Goal: Task Accomplishment & Management: Complete application form

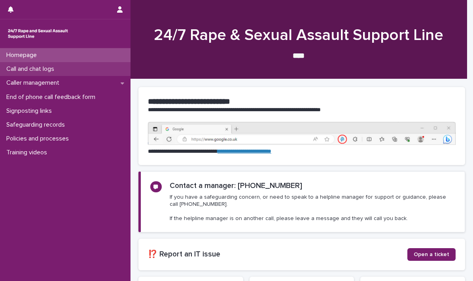
click at [22, 68] on p "Call and chat logs" at bounding box center [31, 69] width 57 height 8
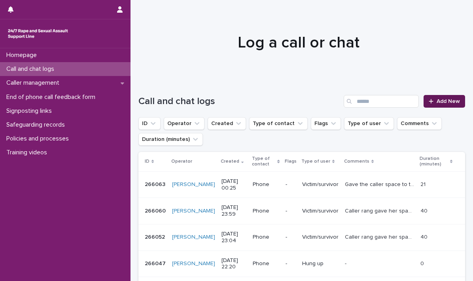
click at [439, 99] on span "Add New" at bounding box center [448, 102] width 23 height 6
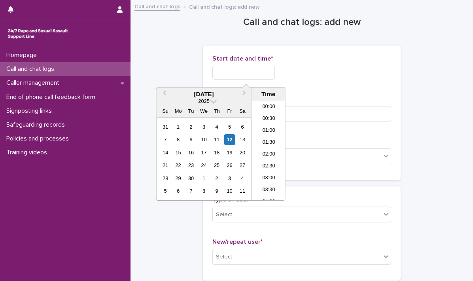
click at [213, 70] on input "text" at bounding box center [243, 73] width 63 height 14
click at [264, 180] on li "23:00" at bounding box center [269, 183] width 34 height 12
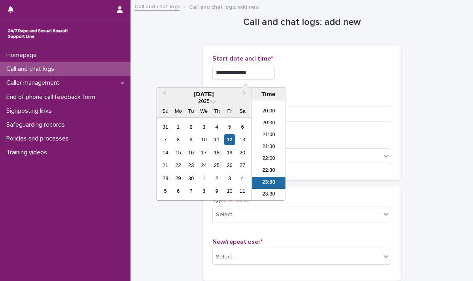
click at [271, 72] on input "**********" at bounding box center [243, 73] width 63 height 14
type input "**********"
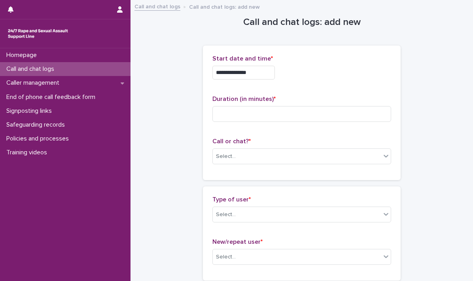
click at [312, 80] on div "**********" at bounding box center [301, 70] width 179 height 31
click at [228, 115] on input at bounding box center [301, 114] width 179 height 16
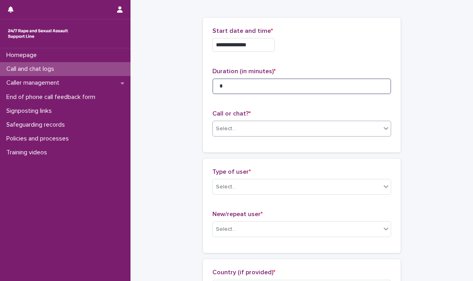
scroll to position [40, 0]
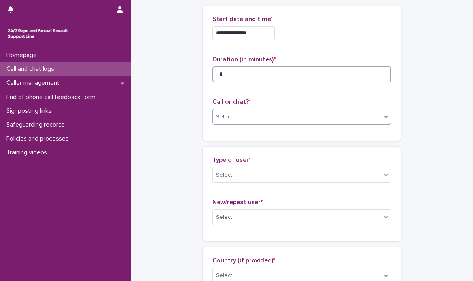
type input "*"
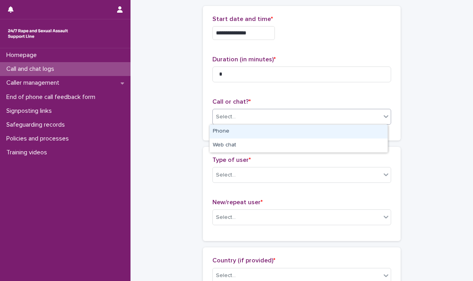
click at [382, 116] on icon at bounding box center [386, 116] width 8 height 8
click at [227, 131] on div "Phone" at bounding box center [299, 132] width 178 height 14
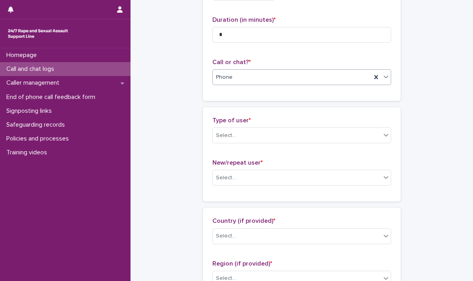
scroll to position [119, 0]
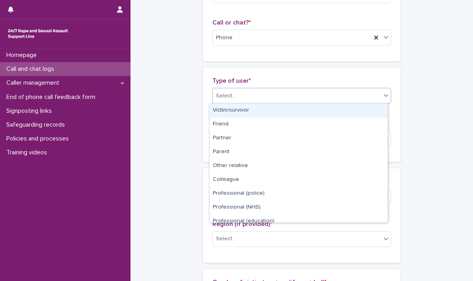
click at [384, 97] on icon at bounding box center [386, 95] width 8 height 8
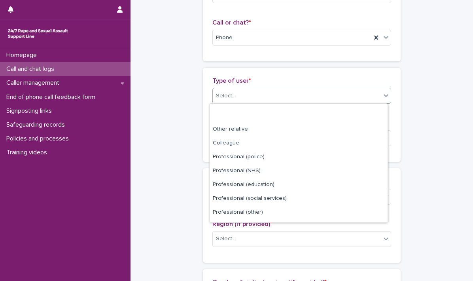
scroll to position [89, 0]
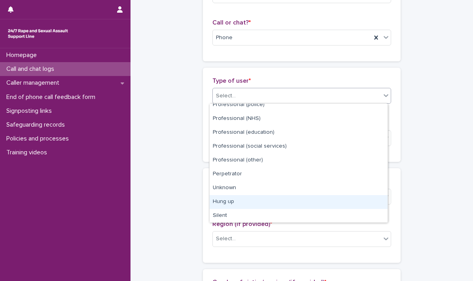
click at [223, 200] on div "Hung up" at bounding box center [299, 202] width 178 height 14
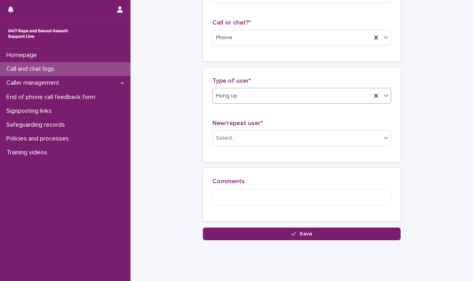
scroll to position [136, 0]
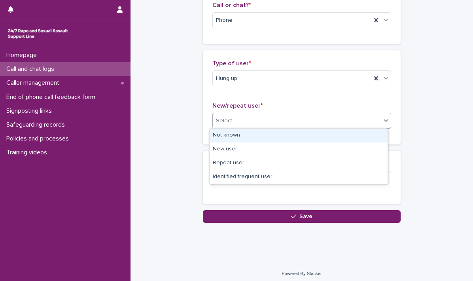
click at [382, 122] on icon at bounding box center [386, 120] width 8 height 8
click at [225, 136] on div "Not known" at bounding box center [299, 136] width 178 height 14
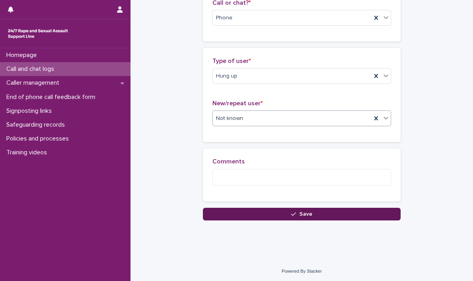
scroll to position [139, 0]
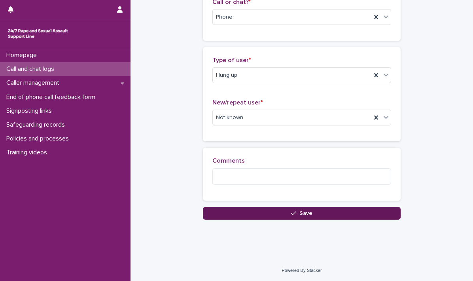
click at [301, 209] on button "Save" at bounding box center [302, 213] width 198 height 13
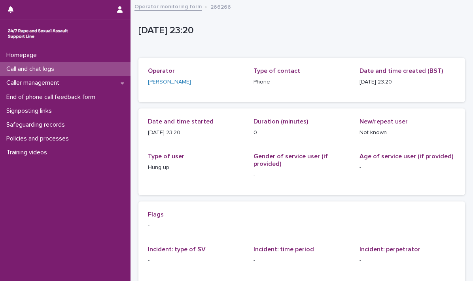
click at [39, 67] on p "Call and chat logs" at bounding box center [31, 69] width 57 height 8
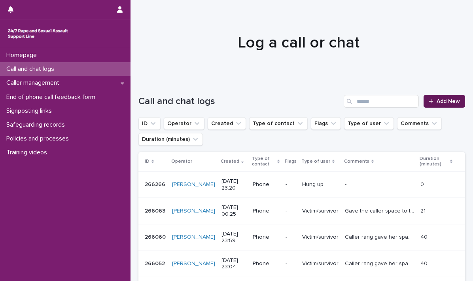
click at [438, 97] on link "Add New" at bounding box center [445, 101] width 42 height 13
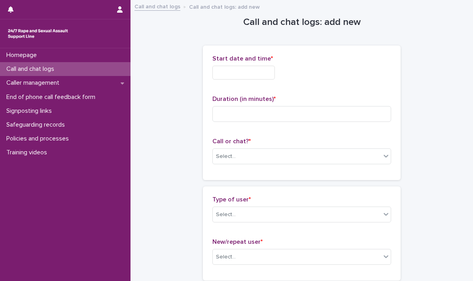
click at [223, 70] on input "text" at bounding box center [243, 73] width 63 height 14
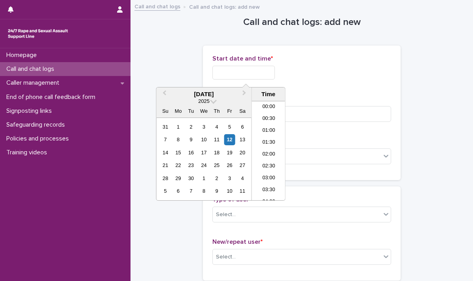
scroll to position [470, 0]
click at [267, 191] on li "23:30" at bounding box center [269, 195] width 34 height 12
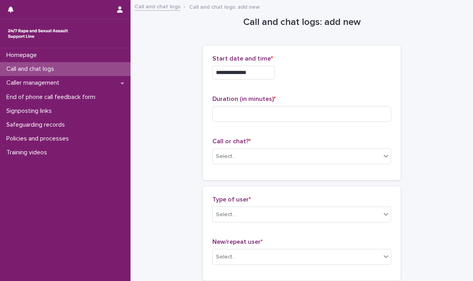
click at [270, 70] on input "**********" at bounding box center [243, 73] width 63 height 14
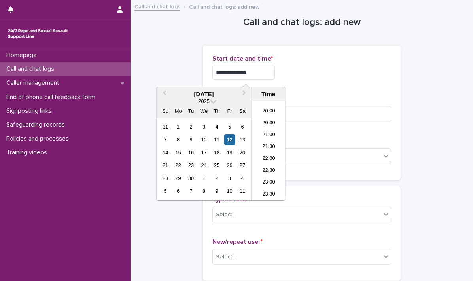
type input "**********"
click at [348, 80] on div "**********" at bounding box center [301, 70] width 179 height 31
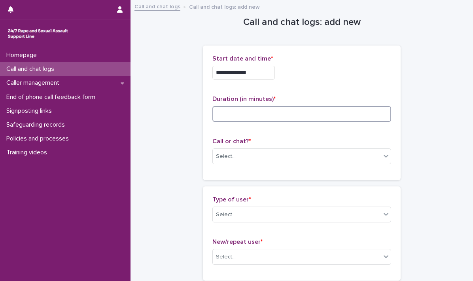
click at [257, 111] on input at bounding box center [301, 114] width 179 height 16
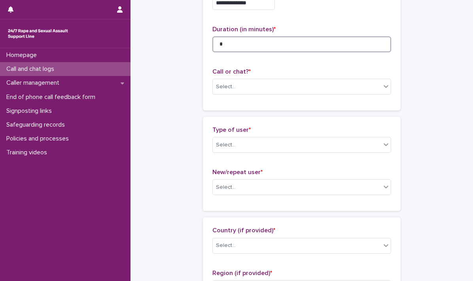
scroll to position [79, 0]
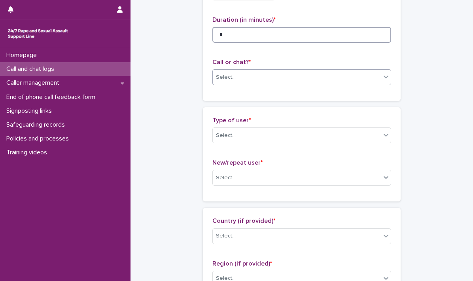
type input "*"
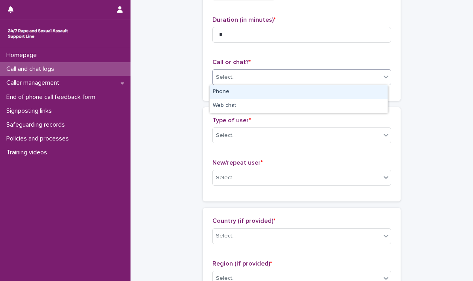
click at [382, 77] on icon at bounding box center [386, 77] width 8 height 8
click at [274, 94] on div "Phone" at bounding box center [299, 92] width 178 height 14
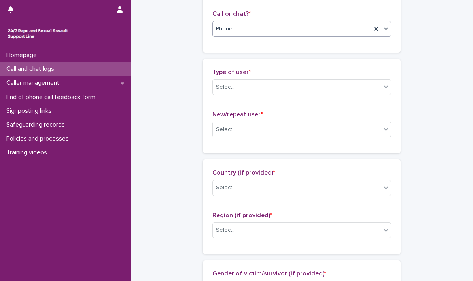
scroll to position [158, 0]
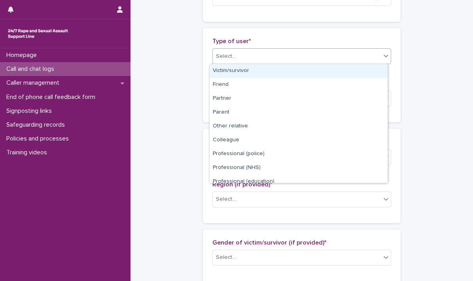
click at [385, 57] on icon at bounding box center [386, 56] width 8 height 8
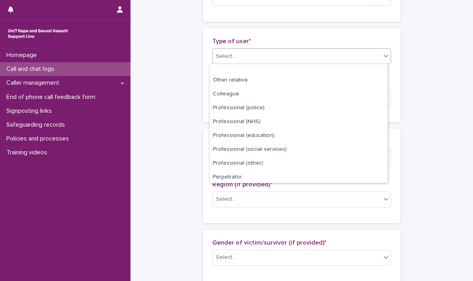
scroll to position [89, 0]
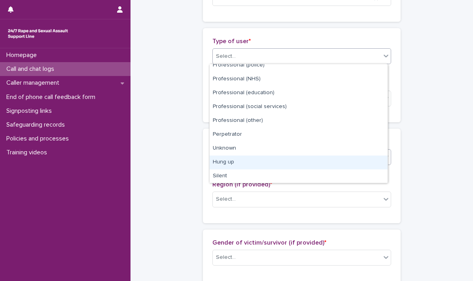
click at [252, 163] on div "Hung up" at bounding box center [299, 162] width 178 height 14
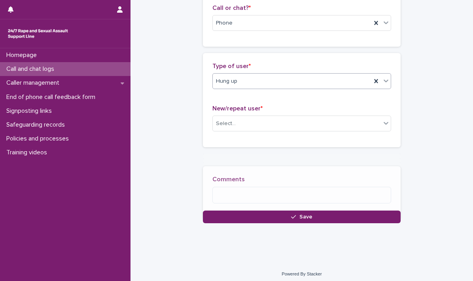
scroll to position [139, 0]
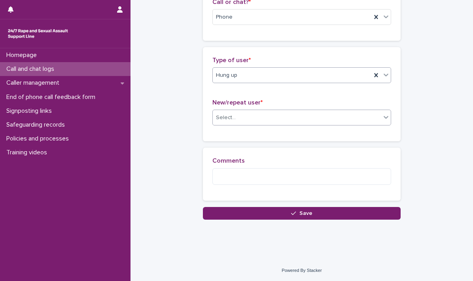
click at [382, 118] on icon at bounding box center [386, 117] width 8 height 8
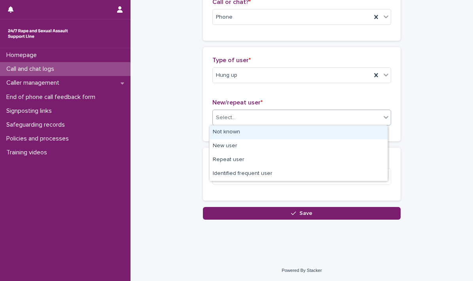
click at [383, 120] on icon at bounding box center [386, 117] width 8 height 8
click at [240, 132] on div "Not known" at bounding box center [299, 132] width 178 height 14
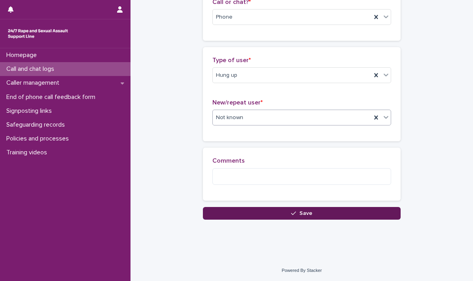
click at [296, 212] on div "button" at bounding box center [295, 213] width 8 height 6
click at [296, 213] on div "**********" at bounding box center [302, 41] width 198 height 358
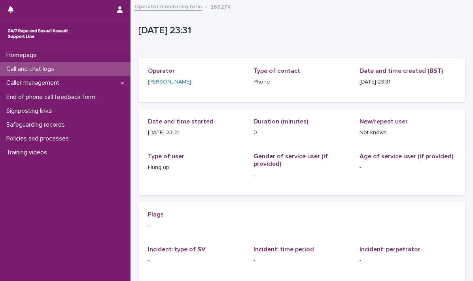
click at [44, 66] on p "Call and chat logs" at bounding box center [31, 69] width 57 height 8
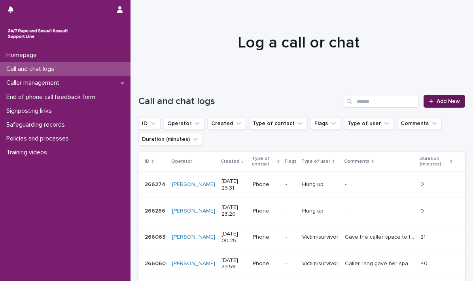
click at [428, 98] on link "Add New" at bounding box center [445, 101] width 42 height 13
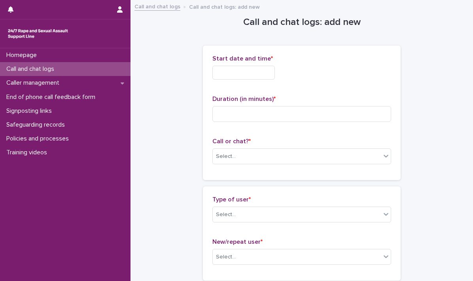
click at [244, 66] on input "text" at bounding box center [243, 73] width 63 height 14
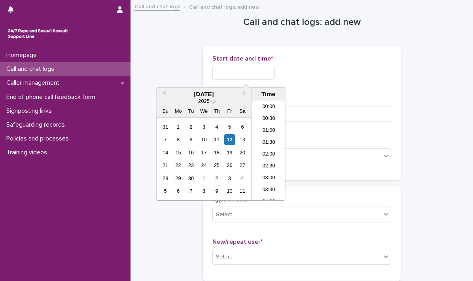
scroll to position [470, 0]
click at [268, 178] on li "23:00" at bounding box center [269, 183] width 34 height 12
click at [268, 68] on input "**********" at bounding box center [243, 73] width 63 height 14
type input "**********"
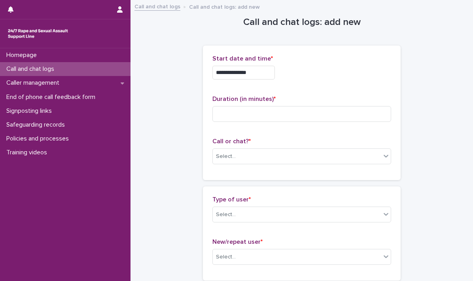
click at [369, 76] on div "**********" at bounding box center [301, 73] width 179 height 14
click at [256, 118] on input at bounding box center [301, 114] width 179 height 16
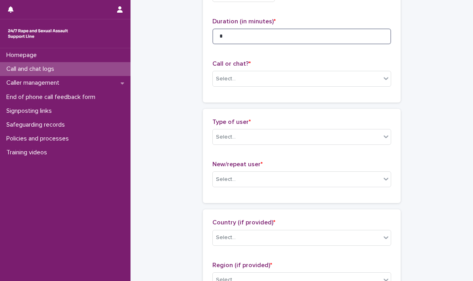
scroll to position [79, 0]
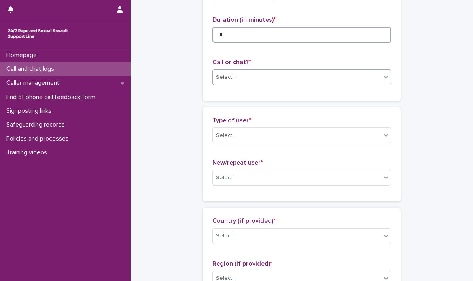
type input "*"
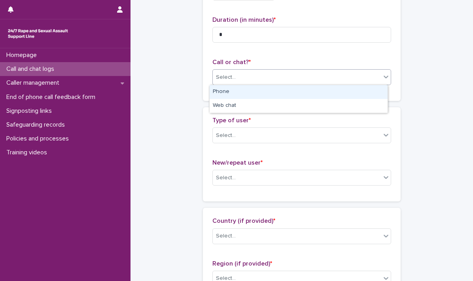
click at [382, 78] on icon at bounding box center [386, 77] width 8 height 8
click at [281, 90] on div "Phone" at bounding box center [299, 92] width 178 height 14
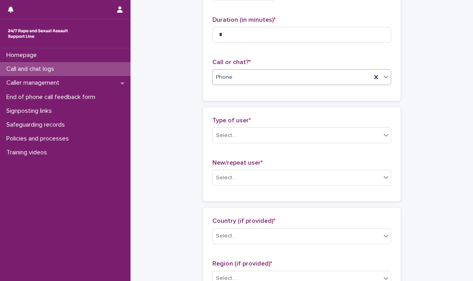
scroll to position [119, 0]
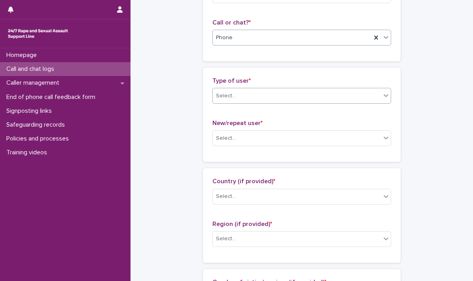
click at [383, 97] on icon at bounding box center [386, 95] width 8 height 8
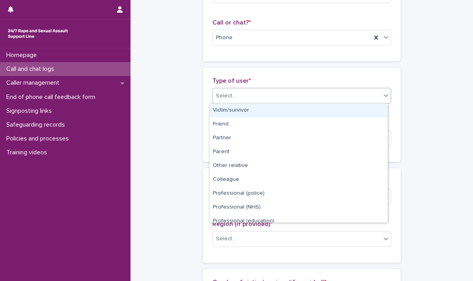
click at [383, 97] on icon at bounding box center [386, 95] width 8 height 8
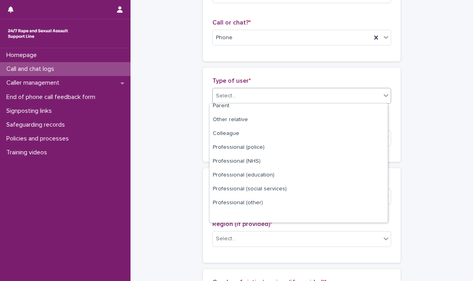
scroll to position [89, 0]
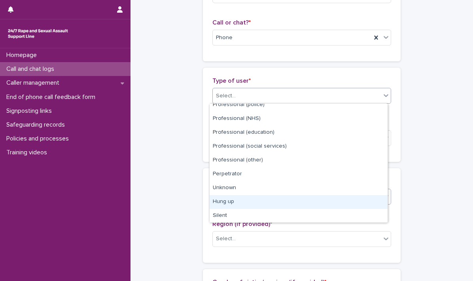
click at [237, 203] on div "Hung up" at bounding box center [299, 202] width 178 height 14
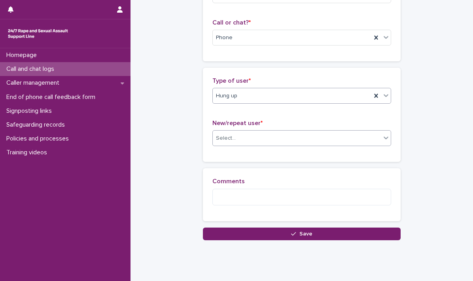
click at [382, 136] on icon at bounding box center [386, 138] width 8 height 8
click at [385, 138] on icon at bounding box center [386, 138] width 8 height 8
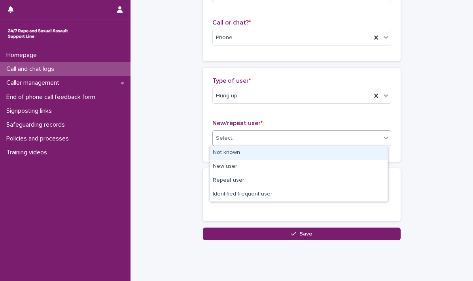
click at [267, 149] on div "Not known" at bounding box center [299, 153] width 178 height 14
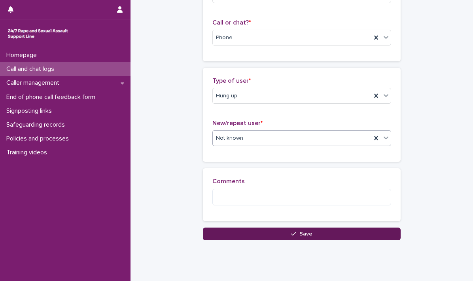
click at [299, 231] on span "Save" at bounding box center [305, 234] width 13 height 6
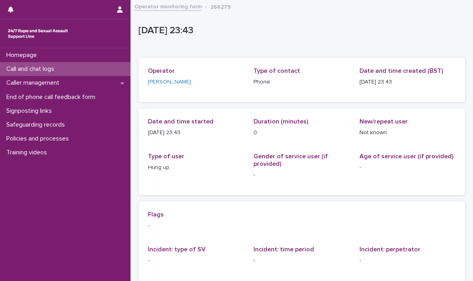
click at [25, 64] on div "Call and chat logs" at bounding box center [65, 69] width 131 height 14
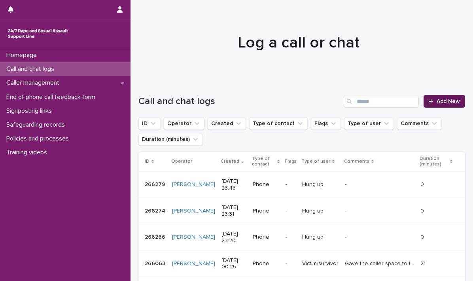
click at [442, 97] on link "Add New" at bounding box center [445, 101] width 42 height 13
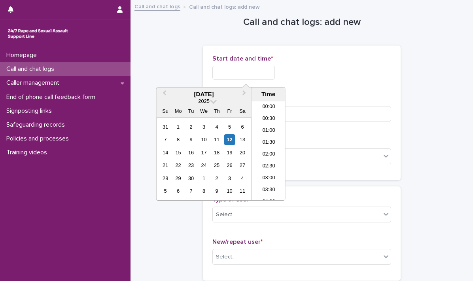
click at [234, 74] on input "text" at bounding box center [243, 73] width 63 height 14
click at [263, 191] on li "23:30" at bounding box center [269, 195] width 34 height 12
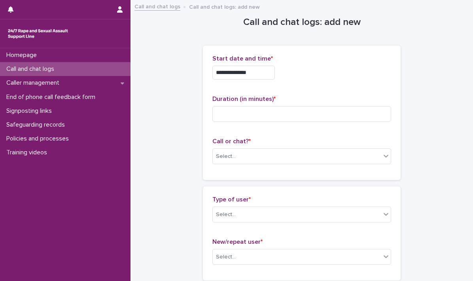
click at [258, 71] on input "**********" at bounding box center [243, 73] width 63 height 14
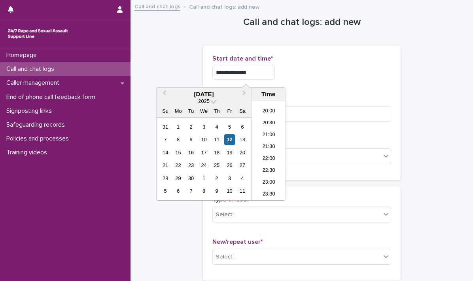
type input "**********"
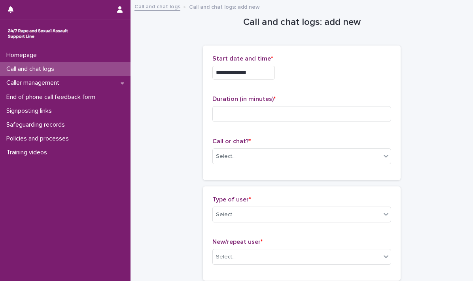
click at [338, 81] on div "**********" at bounding box center [301, 70] width 179 height 31
click at [275, 113] on input at bounding box center [301, 114] width 179 height 16
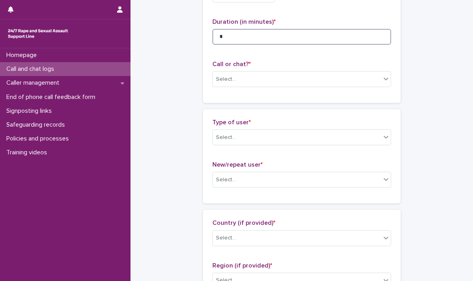
scroll to position [79, 0]
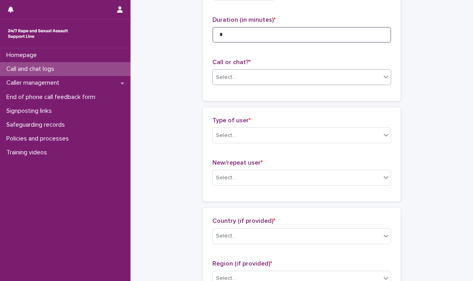
type input "*"
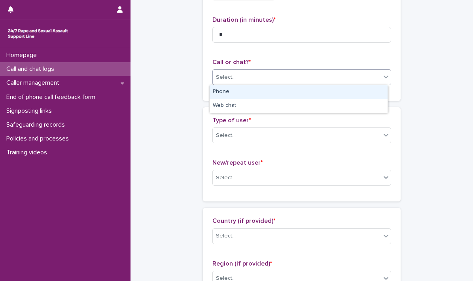
click at [384, 76] on icon at bounding box center [386, 77] width 5 height 3
click at [281, 93] on div "Phone" at bounding box center [299, 92] width 178 height 14
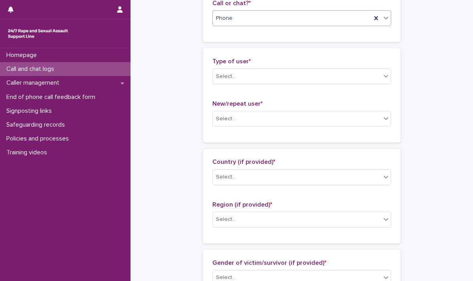
scroll to position [158, 0]
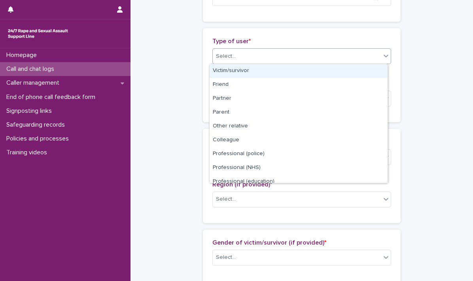
click at [385, 56] on icon at bounding box center [386, 56] width 8 height 8
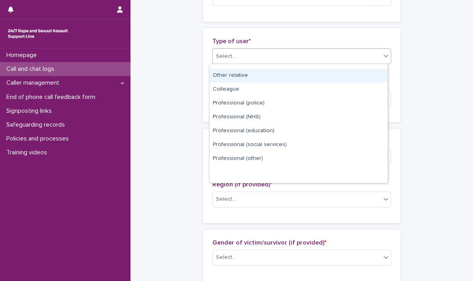
scroll to position [89, 0]
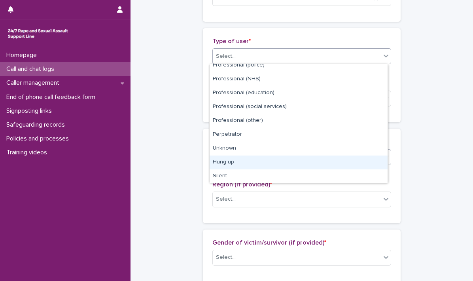
click at [229, 161] on div "Hung up" at bounding box center [299, 162] width 178 height 14
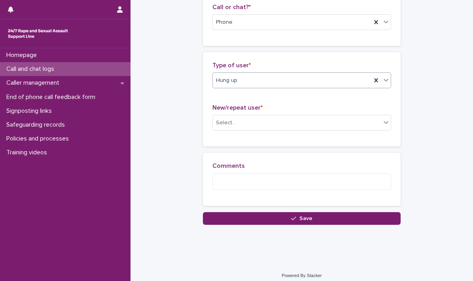
scroll to position [139, 0]
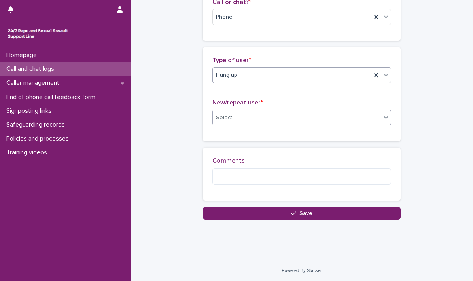
click at [385, 119] on icon at bounding box center [386, 117] width 8 height 8
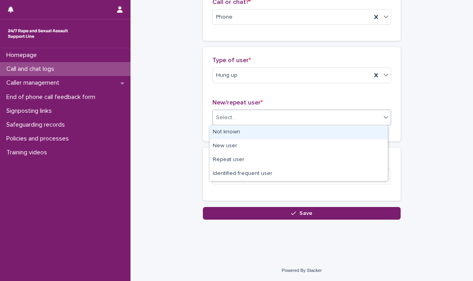
click at [286, 134] on div "Not known" at bounding box center [299, 132] width 178 height 14
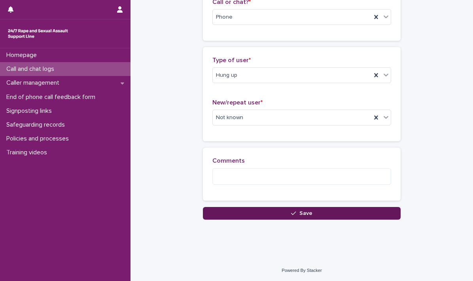
click at [301, 212] on span "Save" at bounding box center [305, 213] width 13 height 6
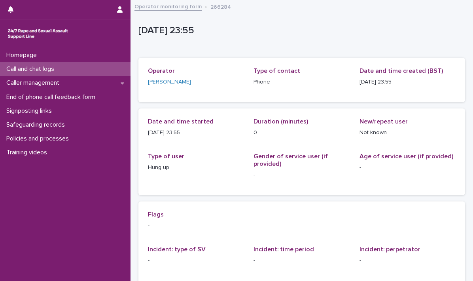
click at [30, 67] on p "Call and chat logs" at bounding box center [31, 69] width 57 height 8
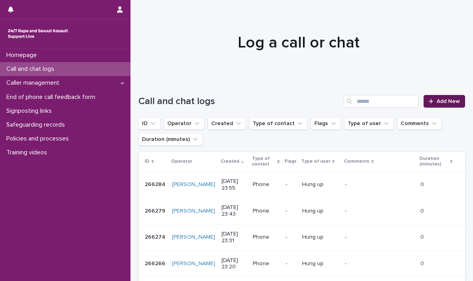
click at [440, 97] on link "Add New" at bounding box center [445, 101] width 42 height 13
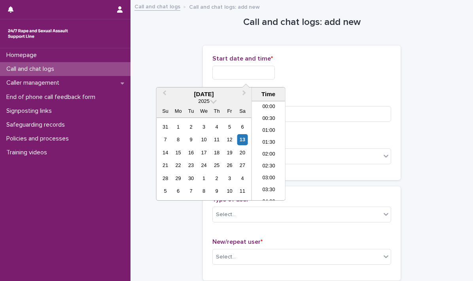
click at [222, 72] on input "text" at bounding box center [243, 73] width 63 height 14
click at [265, 102] on li "00:00" at bounding box center [269, 107] width 34 height 12
click at [269, 71] on input "**********" at bounding box center [243, 73] width 63 height 14
type input "**********"
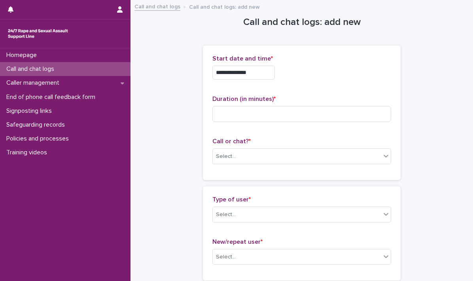
drag, startPoint x: 304, startPoint y: 73, endPoint x: 274, endPoint y: 105, distance: 44.2
click at [305, 74] on div "**********" at bounding box center [301, 73] width 179 height 14
click at [270, 109] on input at bounding box center [301, 114] width 179 height 16
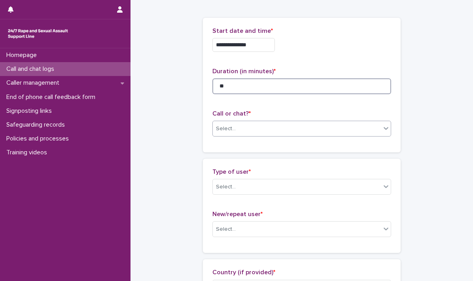
scroll to position [40, 0]
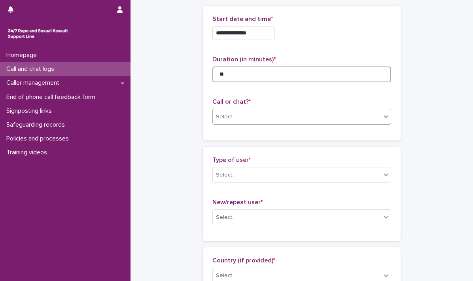
type input "**"
click at [384, 117] on icon at bounding box center [386, 116] width 8 height 8
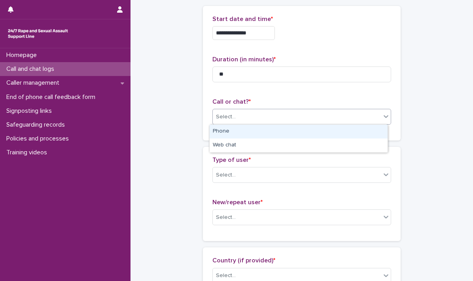
click at [223, 132] on div "Phone" at bounding box center [299, 132] width 178 height 14
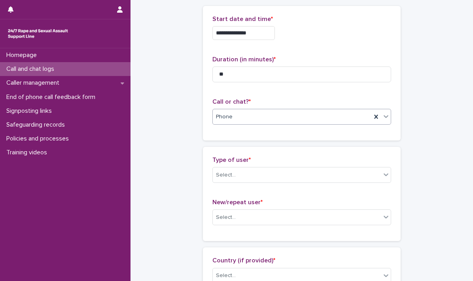
scroll to position [79, 0]
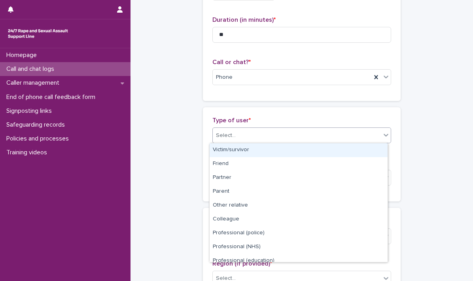
click at [384, 135] on icon at bounding box center [386, 135] width 5 height 3
click at [238, 150] on div "Victim/survivor" at bounding box center [299, 150] width 178 height 14
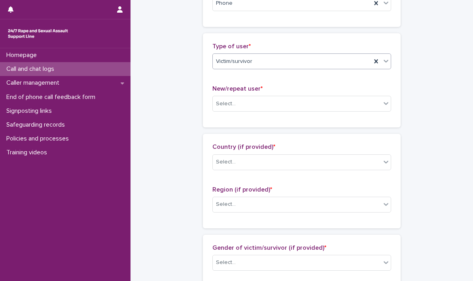
scroll to position [158, 0]
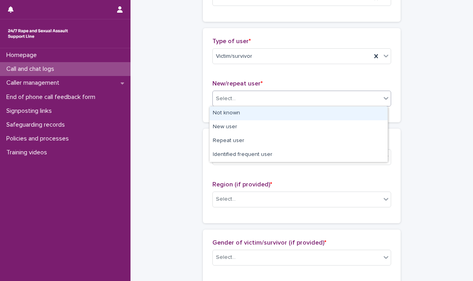
click at [384, 98] on icon at bounding box center [386, 98] width 5 height 3
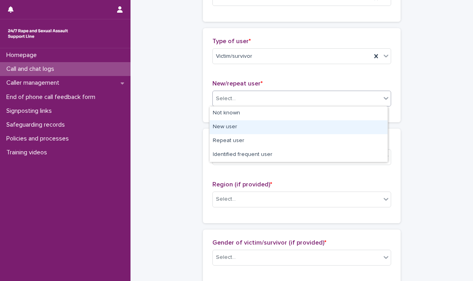
click at [217, 126] on div "New user" at bounding box center [299, 127] width 178 height 14
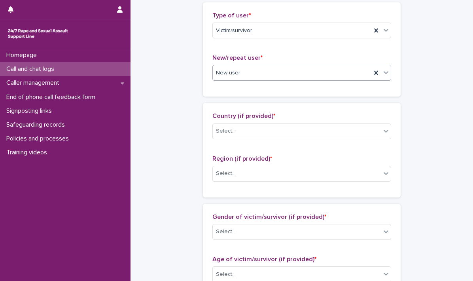
scroll to position [198, 0]
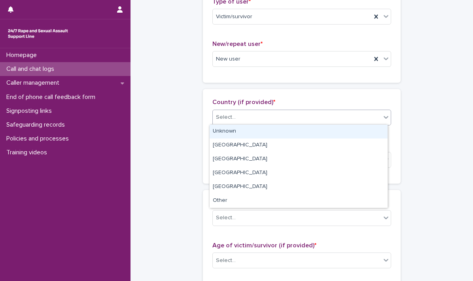
click at [385, 119] on icon at bounding box center [386, 117] width 8 height 8
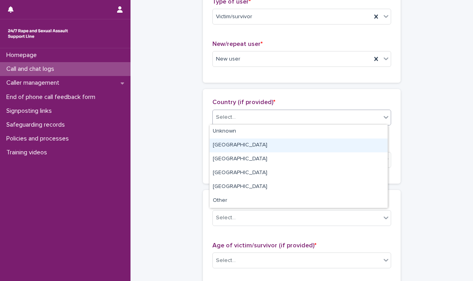
click at [252, 144] on div "[GEOGRAPHIC_DATA]" at bounding box center [299, 145] width 178 height 14
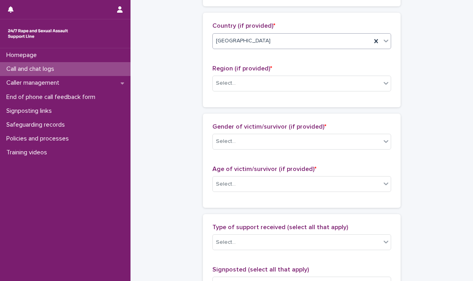
scroll to position [277, 0]
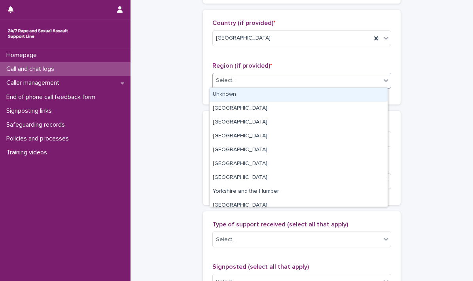
click at [382, 83] on icon at bounding box center [386, 80] width 8 height 8
click at [244, 95] on div "Unknown" at bounding box center [299, 95] width 178 height 14
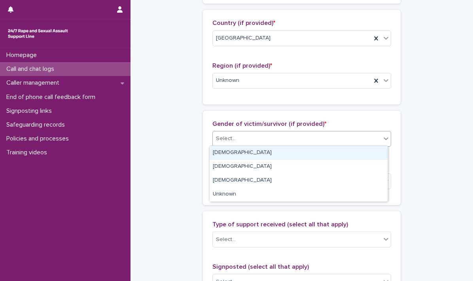
click at [382, 138] on icon at bounding box center [386, 139] width 8 height 8
click at [229, 150] on div "[DEMOGRAPHIC_DATA]" at bounding box center [299, 153] width 178 height 14
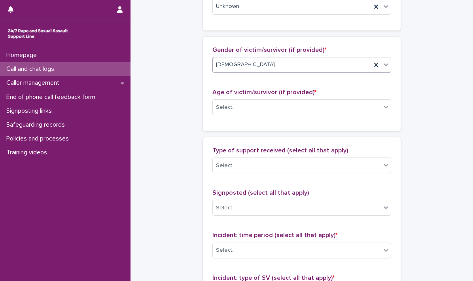
scroll to position [356, 0]
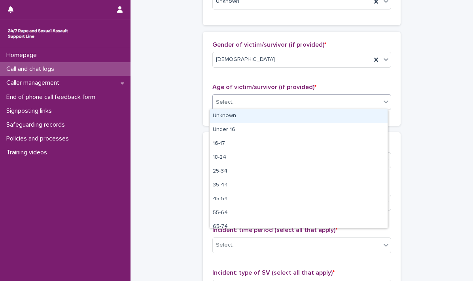
click at [383, 98] on icon at bounding box center [386, 102] width 8 height 8
click at [272, 116] on div "Unknown" at bounding box center [299, 116] width 178 height 14
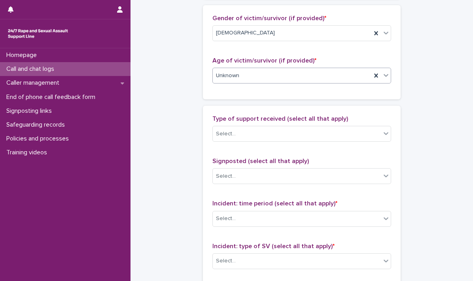
scroll to position [396, 0]
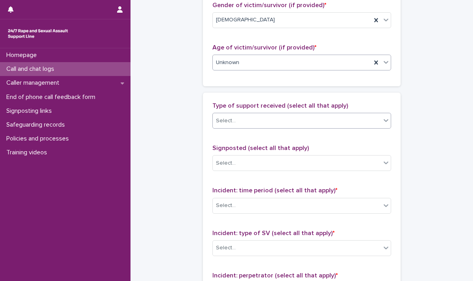
click at [382, 119] on icon at bounding box center [386, 120] width 8 height 8
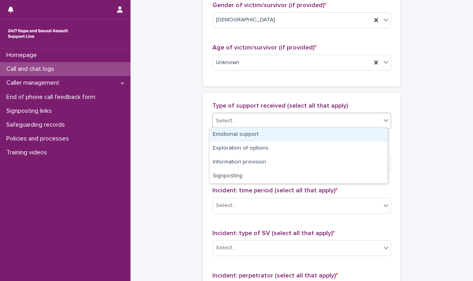
click at [254, 130] on div "Emotional support" at bounding box center [299, 135] width 178 height 14
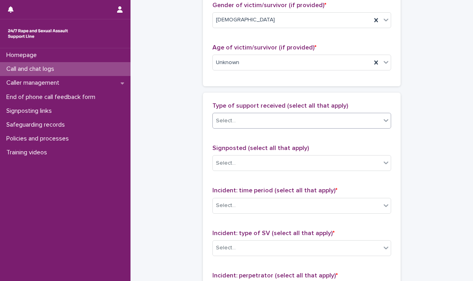
click at [254, 130] on div "Type of support received (select all that apply) option Emotional support, sele…" at bounding box center [301, 118] width 179 height 33
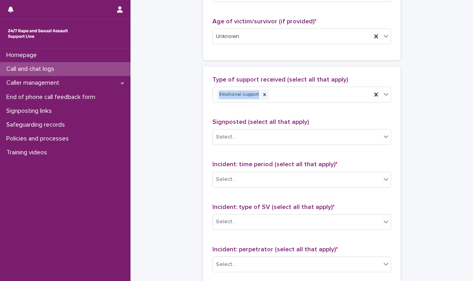
scroll to position [475, 0]
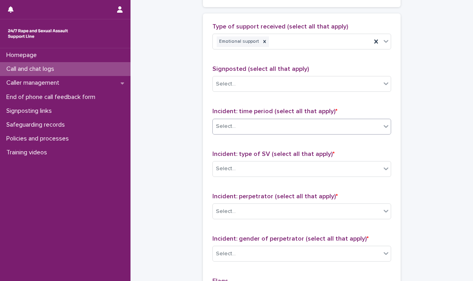
click at [384, 127] on icon at bounding box center [386, 126] width 8 height 8
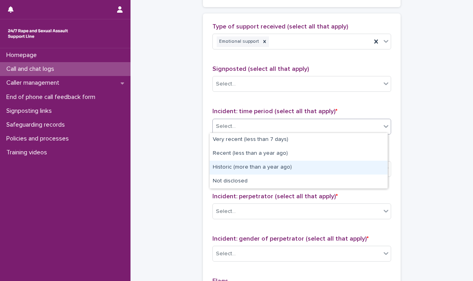
click at [275, 166] on div "Historic (more than a year ago)" at bounding box center [299, 168] width 178 height 14
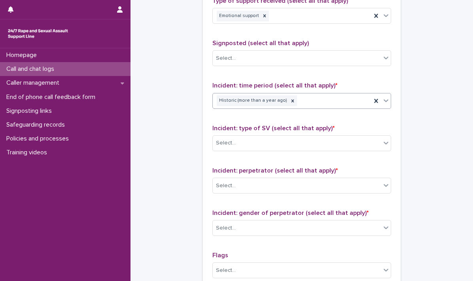
scroll to position [514, 0]
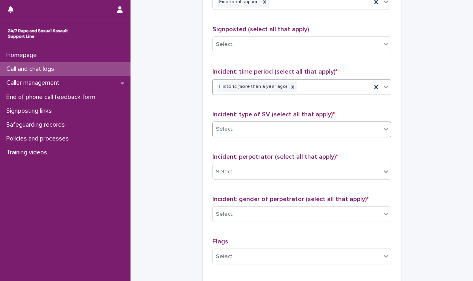
click at [383, 129] on icon at bounding box center [386, 129] width 8 height 8
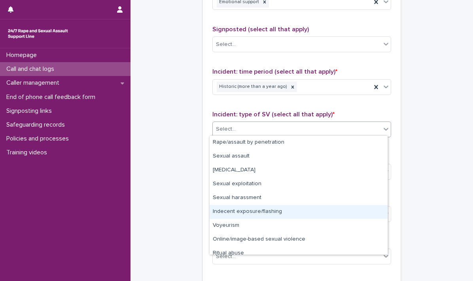
scroll to position [20, 0]
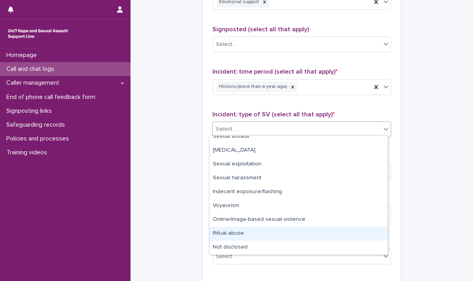
click at [229, 230] on div "Ritual abuse" at bounding box center [299, 234] width 178 height 14
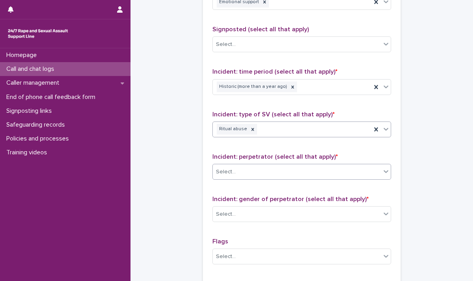
click at [383, 169] on icon at bounding box center [386, 171] width 8 height 8
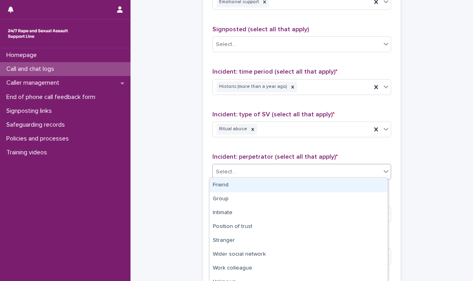
scroll to position [49, 0]
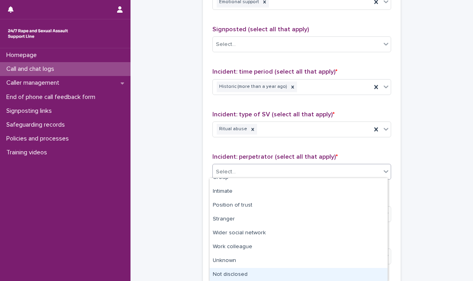
click at [247, 274] on div "Not disclosed" at bounding box center [299, 275] width 178 height 14
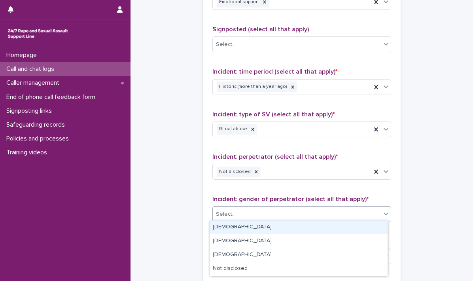
click at [384, 212] on icon at bounding box center [386, 213] width 5 height 3
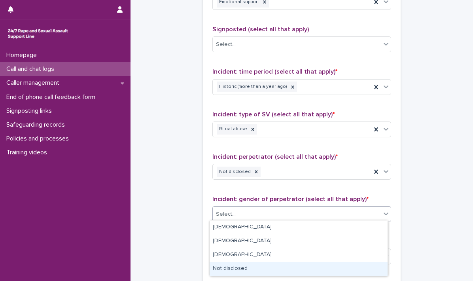
click at [235, 267] on div "Not disclosed" at bounding box center [299, 269] width 178 height 14
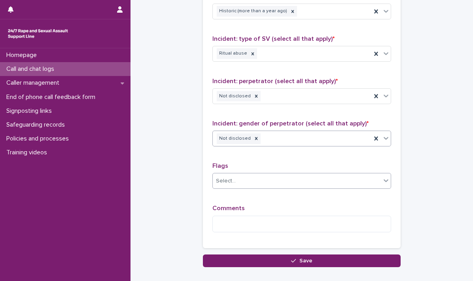
scroll to position [593, 0]
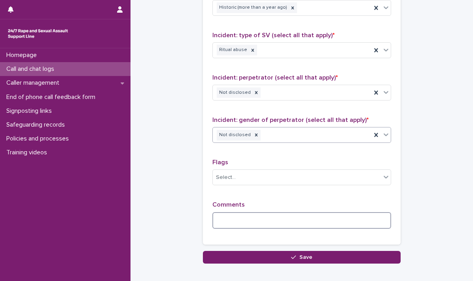
click at [228, 217] on textarea at bounding box center [301, 220] width 179 height 17
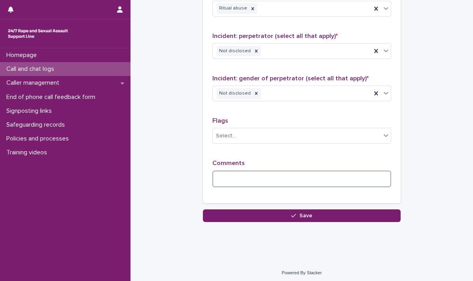
scroll to position [635, 0]
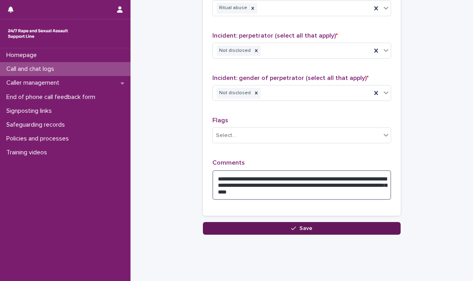
type textarea "**********"
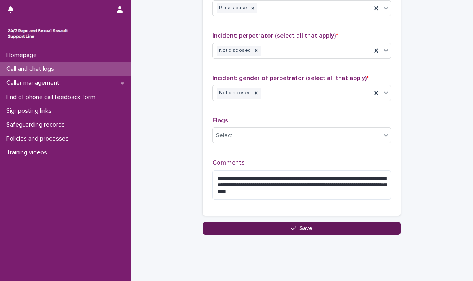
click at [326, 224] on button "Save" at bounding box center [302, 228] width 198 height 13
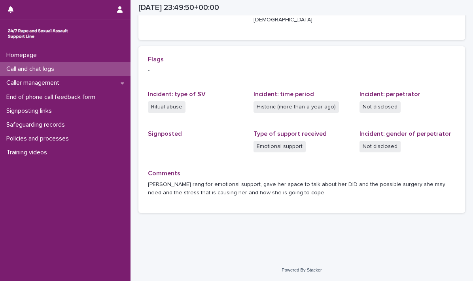
scroll to position [155, 0]
click at [25, 65] on div "Call and chat logs" at bounding box center [65, 69] width 131 height 14
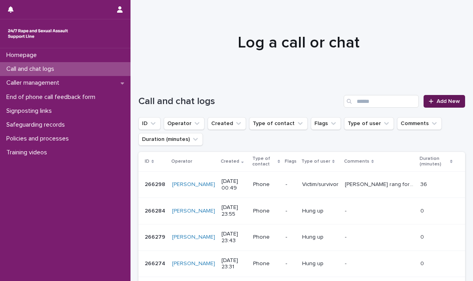
click at [447, 97] on link "Add New" at bounding box center [445, 101] width 42 height 13
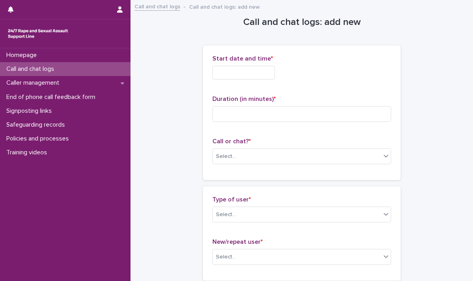
click at [226, 70] on input "text" at bounding box center [243, 73] width 63 height 14
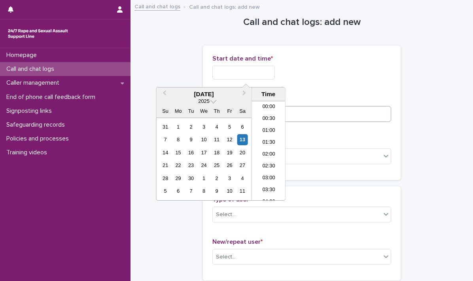
click at [261, 118] on li "00:30" at bounding box center [269, 119] width 34 height 12
click at [266, 71] on input "**********" at bounding box center [243, 73] width 63 height 14
type input "**********"
click at [319, 89] on div "**********" at bounding box center [301, 113] width 179 height 116
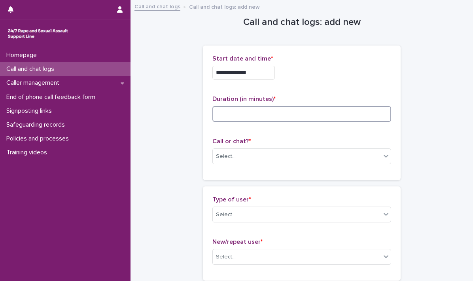
click at [250, 114] on input at bounding box center [301, 114] width 179 height 16
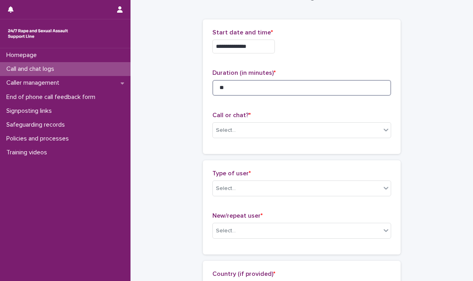
scroll to position [40, 0]
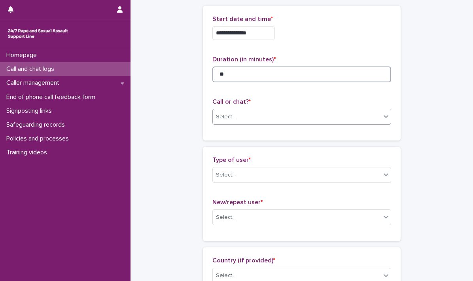
type input "**"
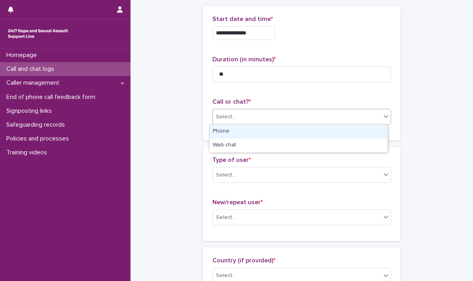
click at [382, 119] on icon at bounding box center [386, 116] width 8 height 8
click at [224, 130] on div "Phone" at bounding box center [299, 132] width 178 height 14
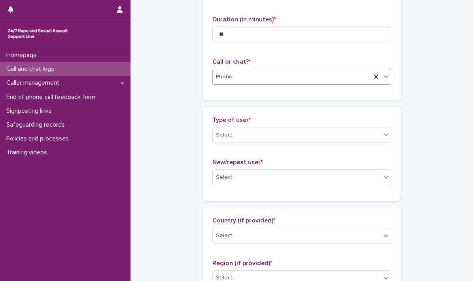
scroll to position [119, 0]
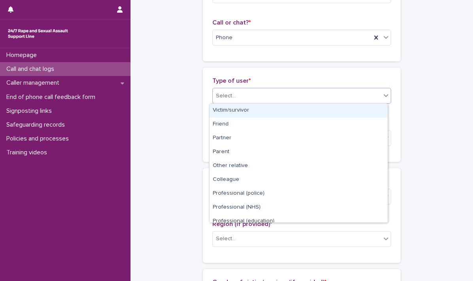
click at [385, 96] on icon at bounding box center [386, 95] width 8 height 8
click at [245, 110] on div "Victim/survivor" at bounding box center [299, 111] width 178 height 14
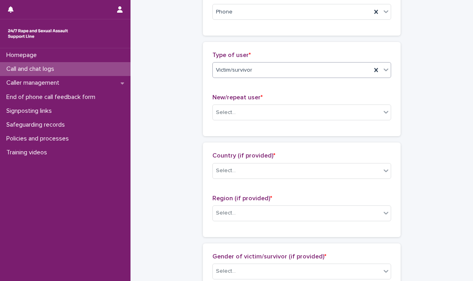
scroll to position [158, 0]
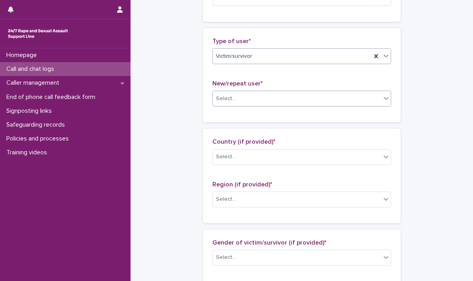
click at [383, 101] on icon at bounding box center [386, 98] width 8 height 8
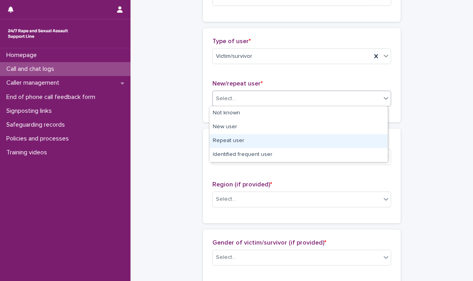
drag, startPoint x: 231, startPoint y: 142, endPoint x: 234, endPoint y: 135, distance: 7.1
click at [231, 142] on div "Repeat user" at bounding box center [299, 141] width 178 height 14
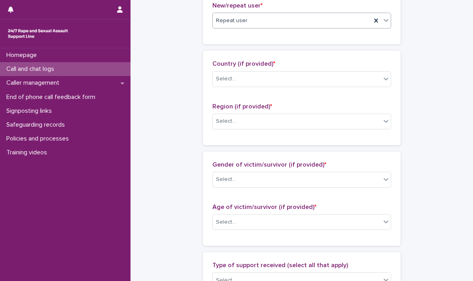
scroll to position [237, 0]
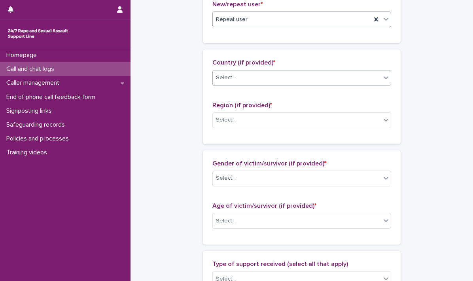
click at [383, 76] on icon at bounding box center [386, 78] width 8 height 8
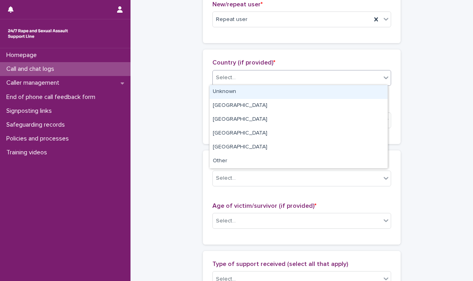
click at [384, 76] on icon at bounding box center [386, 77] width 5 height 3
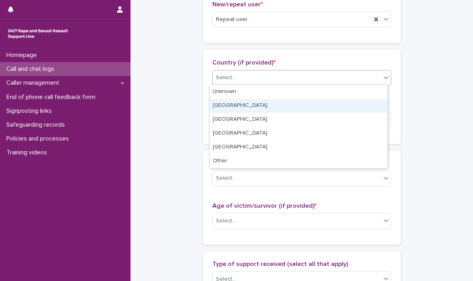
click at [225, 104] on div "[GEOGRAPHIC_DATA]" at bounding box center [299, 106] width 178 height 14
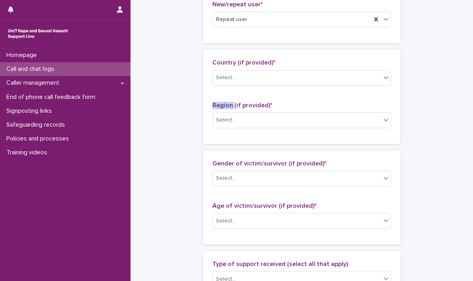
click at [225, 104] on span "Region (if provided) *" at bounding box center [242, 105] width 60 height 6
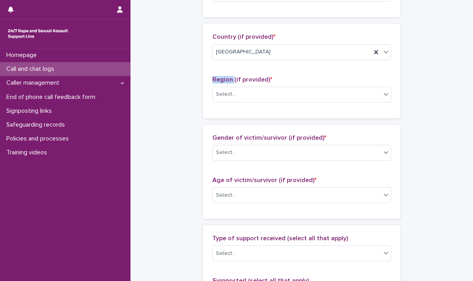
scroll to position [277, 0]
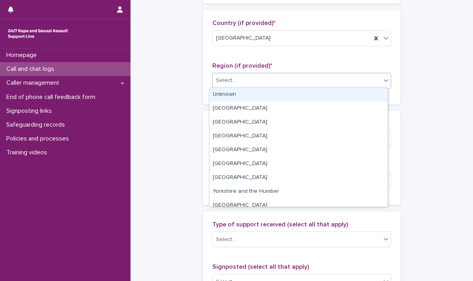
click at [383, 82] on icon at bounding box center [386, 80] width 8 height 8
click at [241, 94] on div "Unknown" at bounding box center [299, 95] width 178 height 14
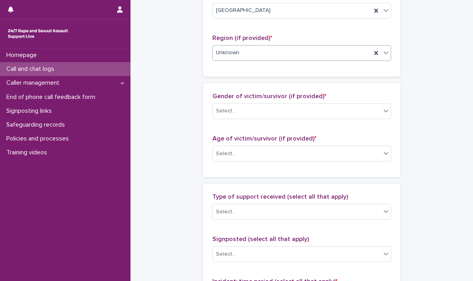
scroll to position [317, 0]
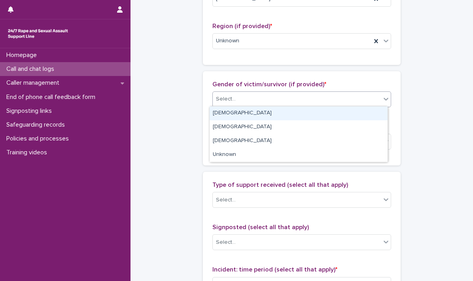
click at [385, 98] on icon at bounding box center [386, 99] width 5 height 3
click at [282, 110] on div "[DEMOGRAPHIC_DATA]" at bounding box center [299, 113] width 178 height 14
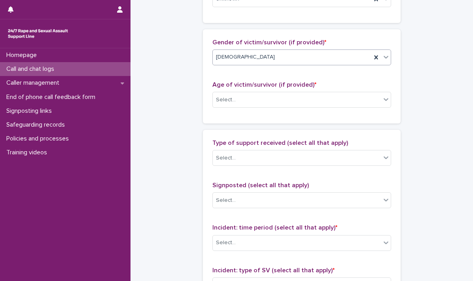
scroll to position [396, 0]
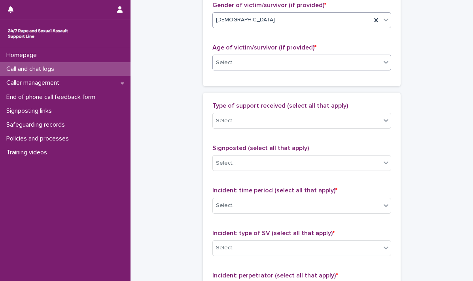
click at [384, 61] on icon at bounding box center [386, 62] width 8 height 8
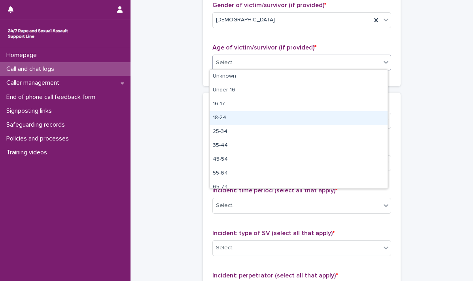
drag, startPoint x: 217, startPoint y: 118, endPoint x: 257, endPoint y: 108, distance: 41.6
click at [217, 118] on div "18-24" at bounding box center [299, 118] width 178 height 14
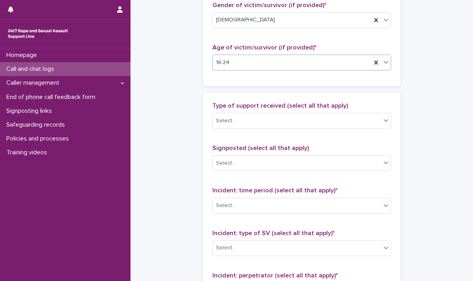
scroll to position [435, 0]
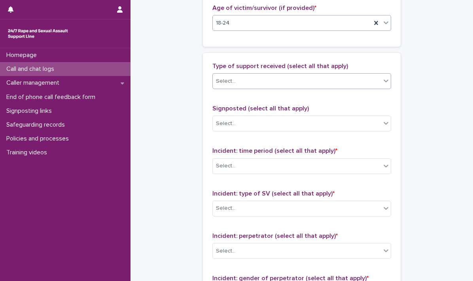
click at [385, 82] on icon at bounding box center [386, 81] width 8 height 8
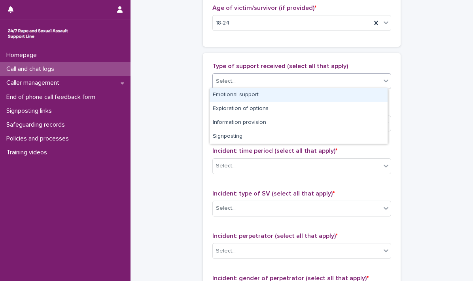
click at [250, 94] on div "Emotional support" at bounding box center [299, 95] width 178 height 14
click at [250, 94] on div "Type of support received (select all that apply) option Emotional support focus…" at bounding box center [301, 228] width 179 height 331
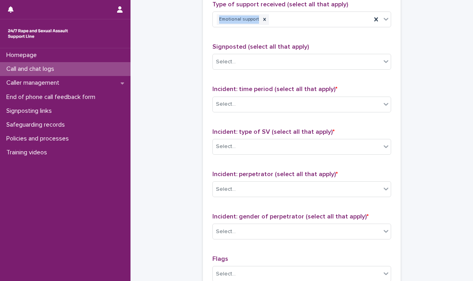
scroll to position [514, 0]
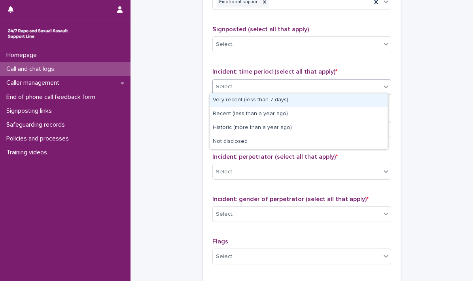
click at [385, 87] on icon at bounding box center [386, 87] width 8 height 8
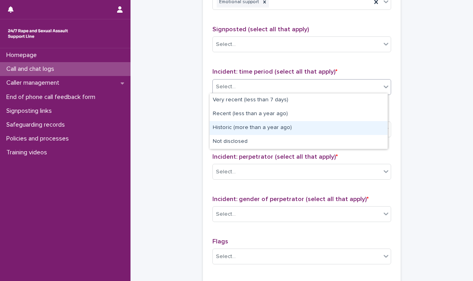
click at [266, 125] on div "Historic (more than a year ago)" at bounding box center [299, 128] width 178 height 14
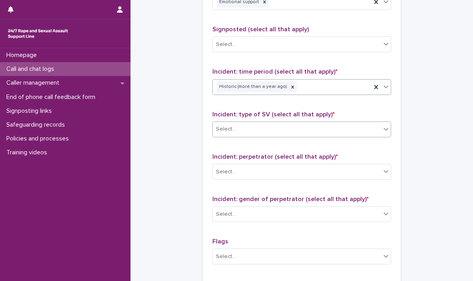
click at [382, 129] on icon at bounding box center [386, 129] width 8 height 8
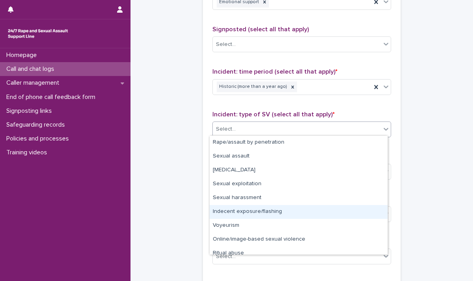
scroll to position [20, 0]
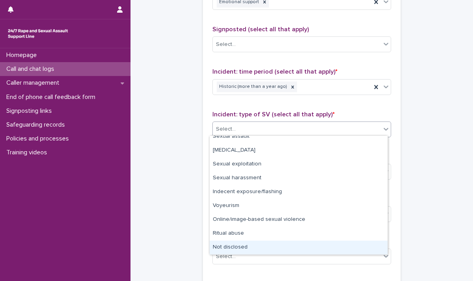
drag, startPoint x: 254, startPoint y: 239, endPoint x: 226, endPoint y: 247, distance: 29.0
click at [226, 247] on div "Not disclosed" at bounding box center [299, 248] width 178 height 14
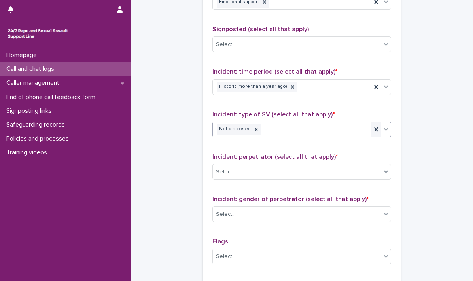
click at [372, 127] on icon at bounding box center [376, 129] width 8 height 8
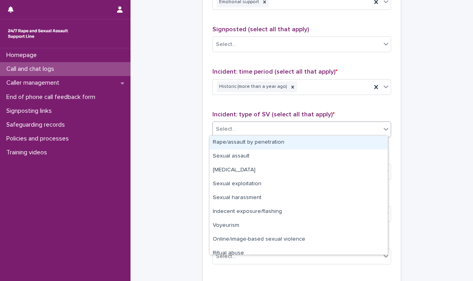
click at [387, 127] on icon at bounding box center [386, 129] width 8 height 8
click at [315, 143] on div "Rape/assault by penetration" at bounding box center [299, 143] width 178 height 14
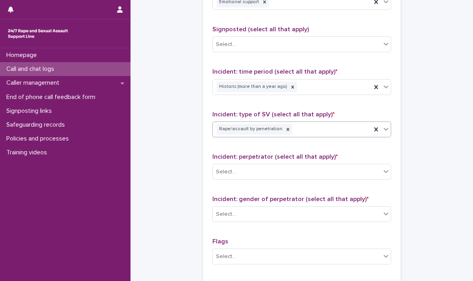
scroll to position [554, 0]
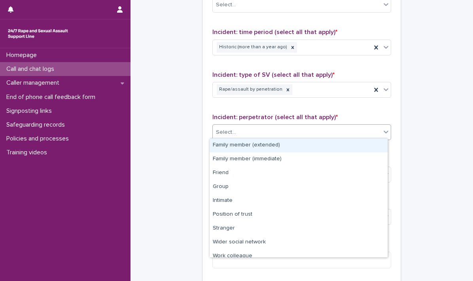
click at [386, 132] on icon at bounding box center [386, 132] width 8 height 8
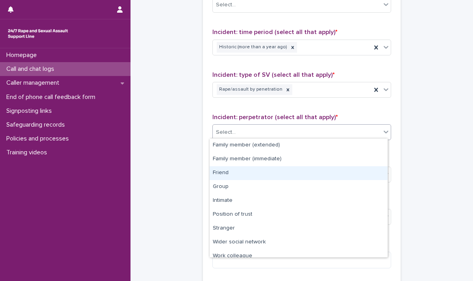
scroll to position [33, 0]
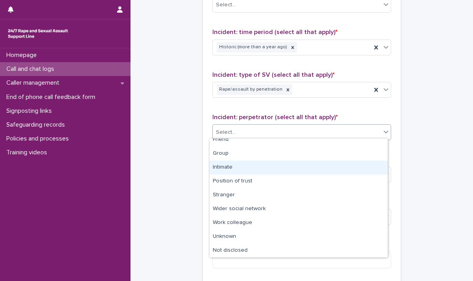
drag, startPoint x: 241, startPoint y: 165, endPoint x: 249, endPoint y: 155, distance: 12.9
click at [240, 165] on div "Intimate" at bounding box center [299, 168] width 178 height 14
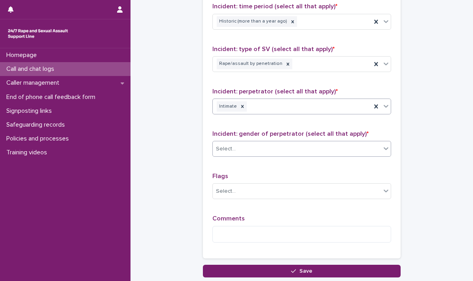
scroll to position [593, 0]
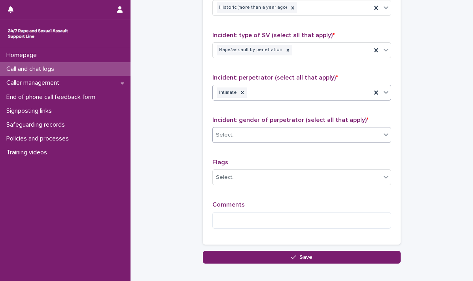
click at [382, 132] on icon at bounding box center [386, 135] width 8 height 8
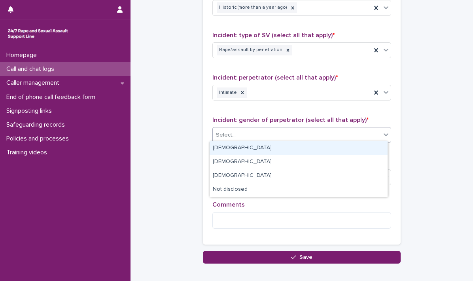
click at [287, 146] on div "[DEMOGRAPHIC_DATA]" at bounding box center [299, 148] width 178 height 14
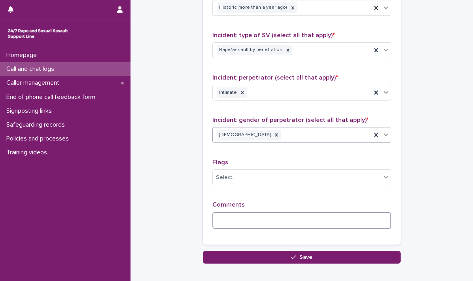
click at [242, 216] on textarea at bounding box center [301, 220] width 179 height 17
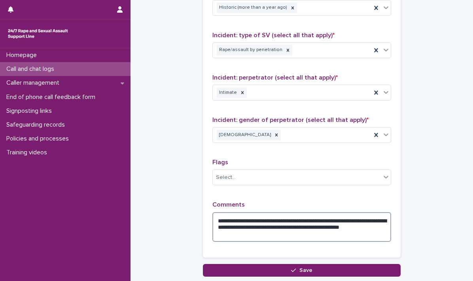
click at [267, 234] on textarea "**********" at bounding box center [301, 227] width 179 height 30
click at [349, 226] on textarea "**********" at bounding box center [301, 227] width 179 height 30
click at [296, 231] on textarea "**********" at bounding box center [301, 227] width 179 height 30
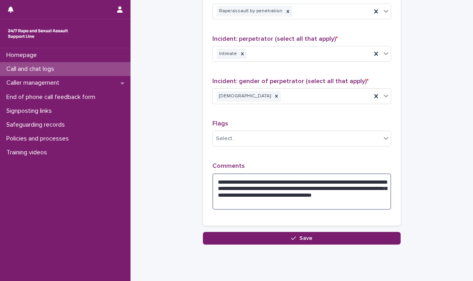
scroll to position [655, 0]
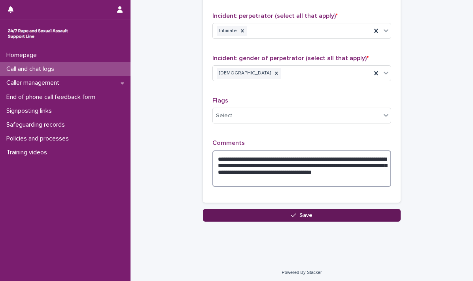
type textarea "**********"
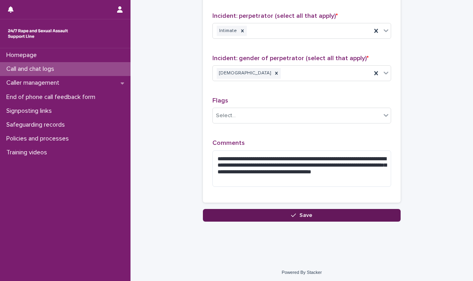
click at [291, 212] on icon "button" at bounding box center [293, 215] width 5 height 6
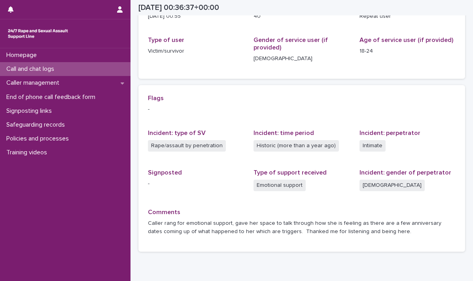
scroll to position [155, 0]
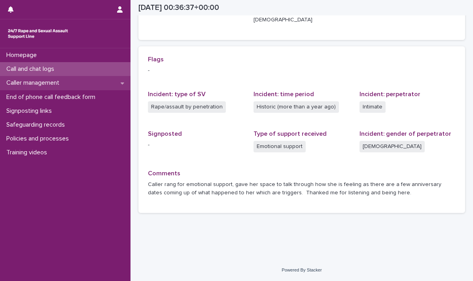
click at [121, 83] on icon at bounding box center [123, 83] width 4 height 2
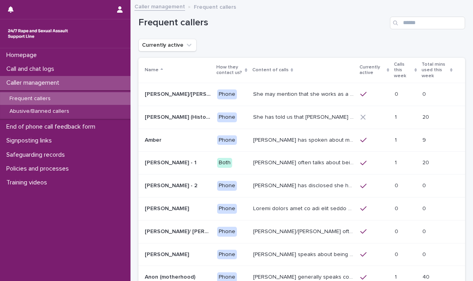
click at [23, 95] on p "Frequent callers" at bounding box center [30, 98] width 54 height 7
click at [43, 108] on p "Abusive/Banned callers" at bounding box center [39, 111] width 72 height 7
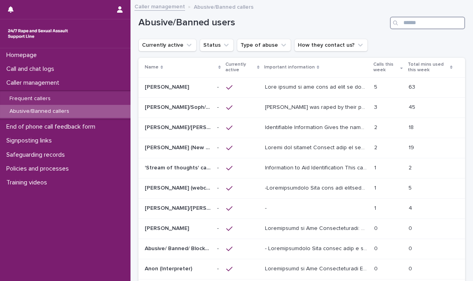
click at [401, 22] on input "Search" at bounding box center [427, 23] width 75 height 13
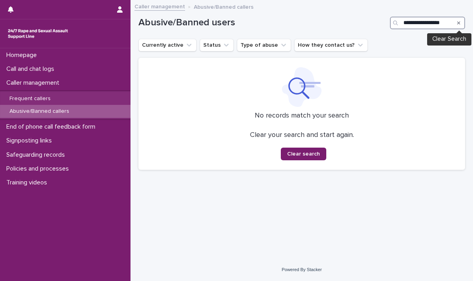
type input "**********"
click at [459, 22] on icon "Search" at bounding box center [458, 22] width 3 height 3
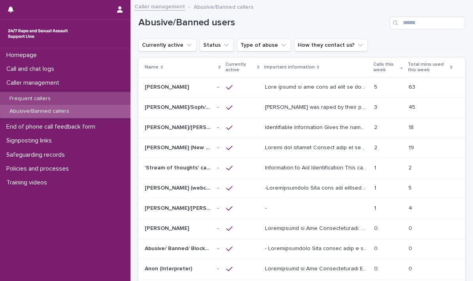
click at [21, 95] on p "Frequent callers" at bounding box center [30, 98] width 54 height 7
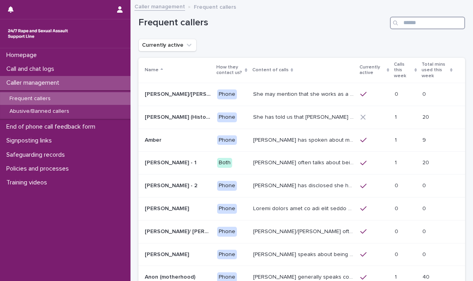
click at [400, 21] on input "Search" at bounding box center [427, 23] width 75 height 13
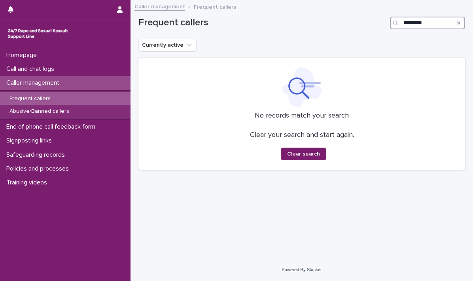
type input "********"
click at [20, 97] on p "Frequent callers" at bounding box center [30, 98] width 54 height 7
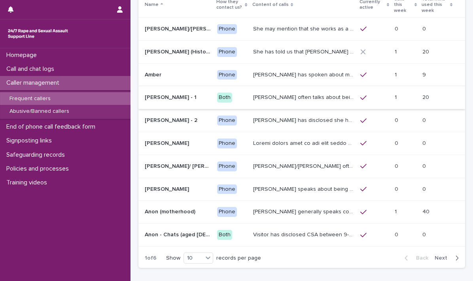
scroll to position [79, 0]
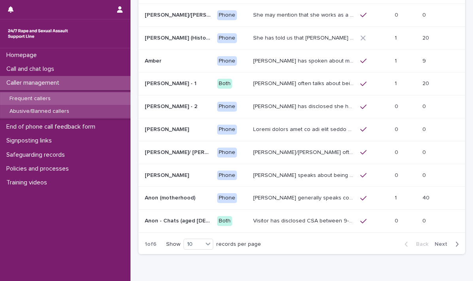
click at [40, 108] on p "Abusive/Banned callers" at bounding box center [39, 111] width 72 height 7
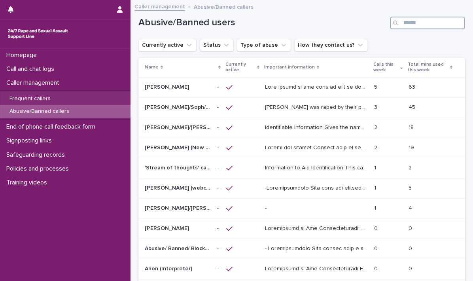
click at [408, 23] on input "Search" at bounding box center [427, 23] width 75 height 13
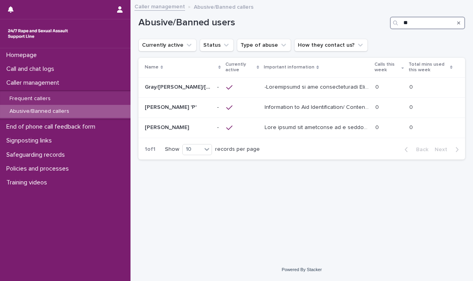
type input "*"
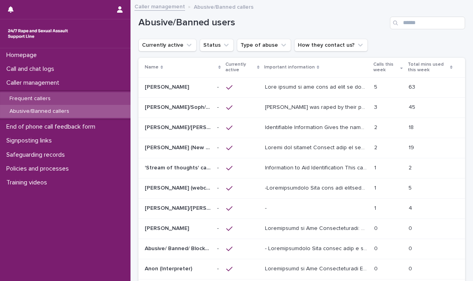
click at [27, 95] on p "Frequent callers" at bounding box center [30, 98] width 54 height 7
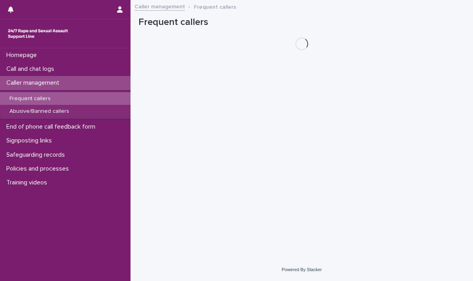
click at [27, 95] on p "Frequent callers" at bounding box center [30, 98] width 54 height 7
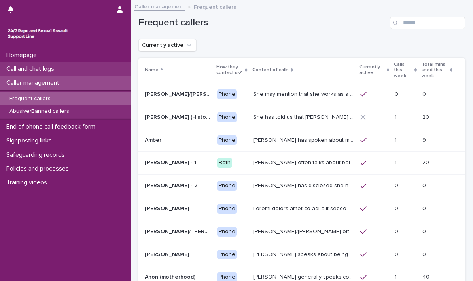
click at [37, 66] on p "Call and chat logs" at bounding box center [31, 69] width 57 height 8
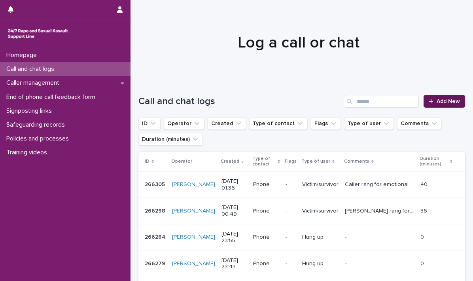
click at [437, 99] on span "Add New" at bounding box center [448, 102] width 23 height 6
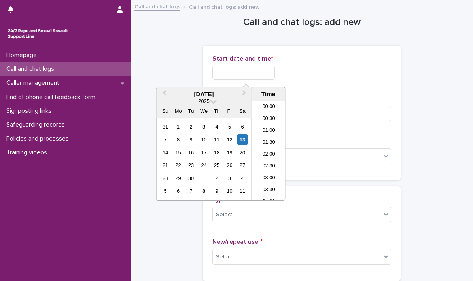
click at [222, 72] on input "text" at bounding box center [243, 73] width 63 height 14
click at [266, 136] on li "01:30" at bounding box center [269, 139] width 34 height 12
click at [275, 72] on input "**********" at bounding box center [243, 73] width 63 height 14
type input "**********"
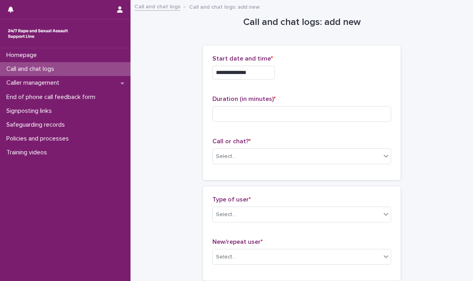
click at [349, 97] on p "Duration (in minutes) *" at bounding box center [301, 99] width 179 height 8
click at [265, 114] on input at bounding box center [301, 114] width 179 height 16
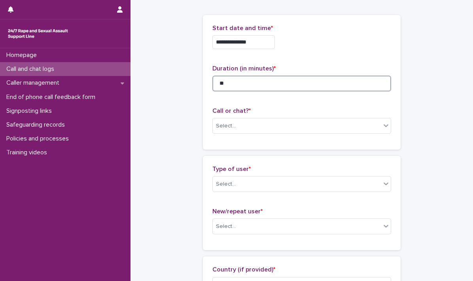
scroll to position [40, 0]
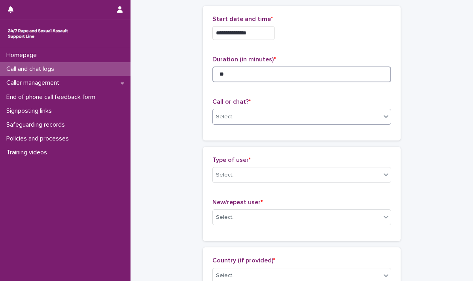
type input "**"
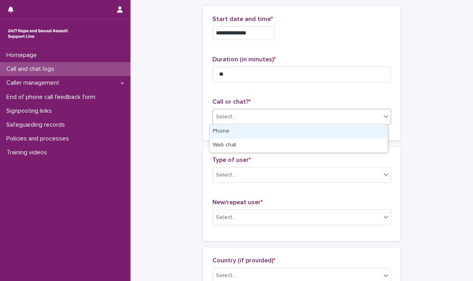
click at [382, 117] on icon at bounding box center [386, 116] width 8 height 8
click at [309, 132] on div "Phone" at bounding box center [299, 132] width 178 height 14
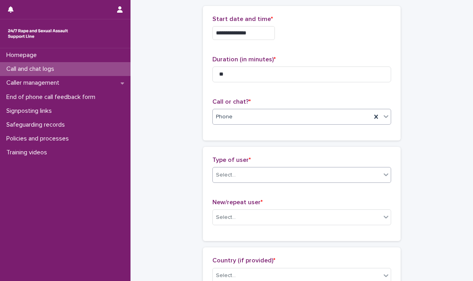
click at [385, 174] on icon at bounding box center [386, 174] width 5 height 3
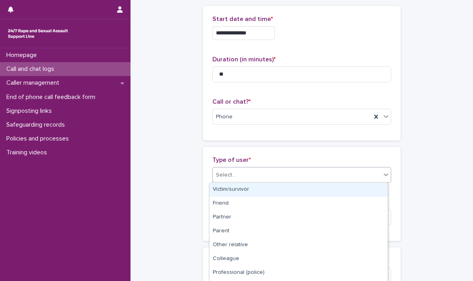
click at [385, 173] on icon at bounding box center [386, 175] width 8 height 8
click at [242, 190] on div "Victim/survivor" at bounding box center [299, 190] width 178 height 14
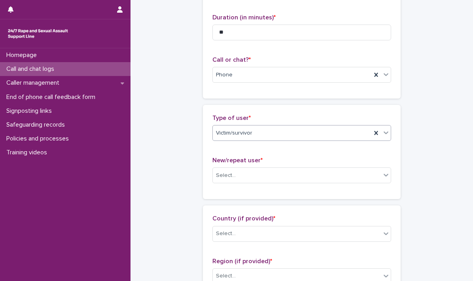
scroll to position [119, 0]
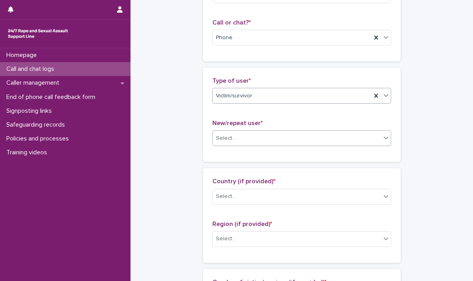
click at [385, 140] on icon at bounding box center [386, 138] width 8 height 8
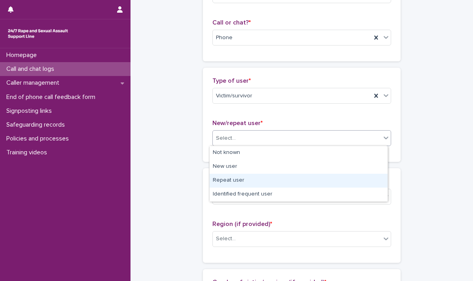
click at [241, 181] on div "Repeat user" at bounding box center [299, 181] width 178 height 14
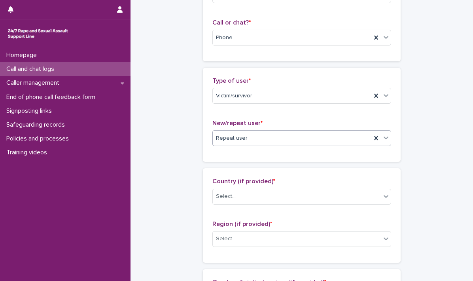
scroll to position [158, 0]
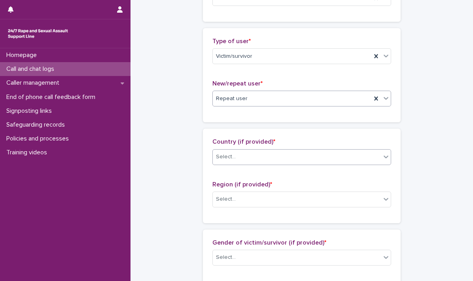
click at [382, 155] on icon at bounding box center [386, 157] width 8 height 8
click at [385, 159] on icon at bounding box center [386, 157] width 8 height 8
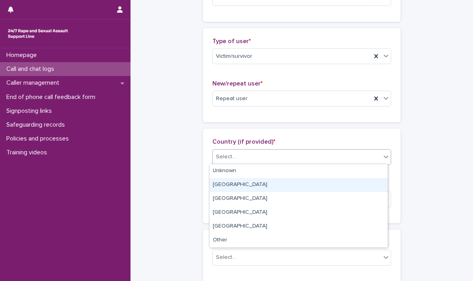
click at [242, 186] on div "[GEOGRAPHIC_DATA]" at bounding box center [299, 185] width 178 height 14
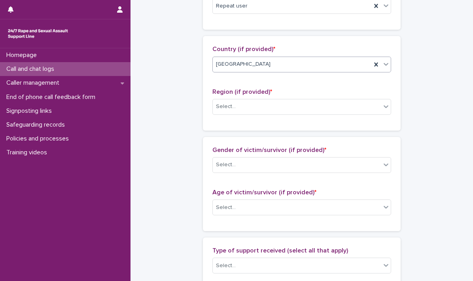
scroll to position [237, 0]
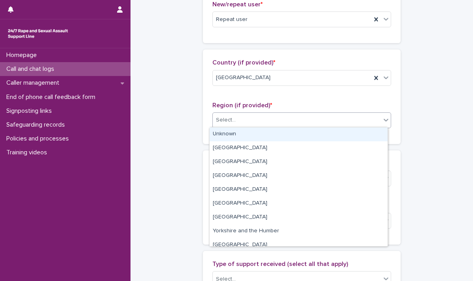
click at [383, 121] on icon at bounding box center [386, 120] width 8 height 8
click at [236, 133] on div "Unknown" at bounding box center [299, 134] width 178 height 14
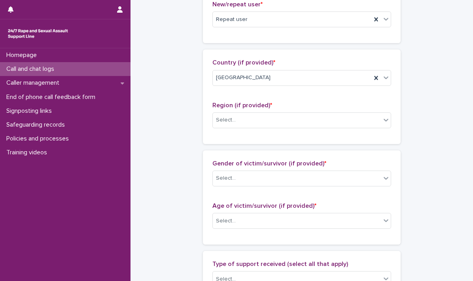
click at [236, 133] on div "Region (if provided) * Select..." at bounding box center [301, 118] width 179 height 33
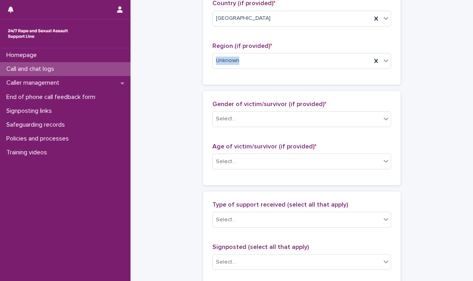
scroll to position [317, 0]
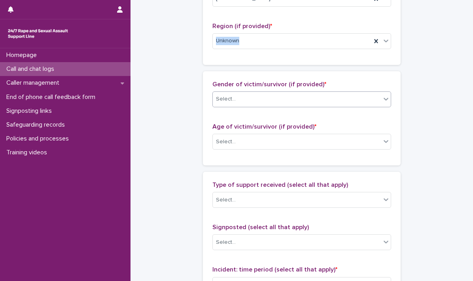
click at [384, 99] on icon at bounding box center [386, 99] width 5 height 3
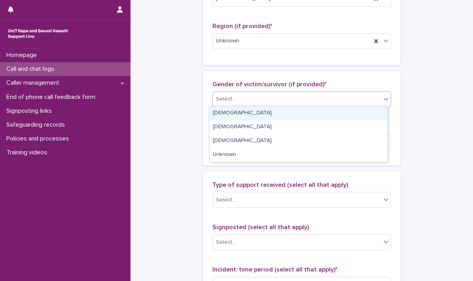
click at [385, 101] on icon at bounding box center [386, 99] width 8 height 8
click at [281, 116] on div "[DEMOGRAPHIC_DATA]" at bounding box center [299, 113] width 178 height 14
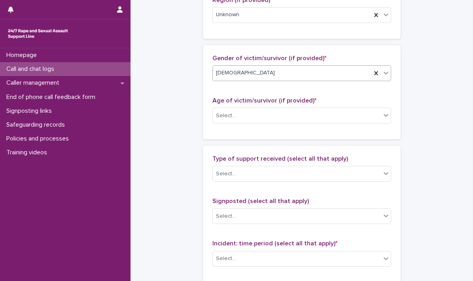
scroll to position [356, 0]
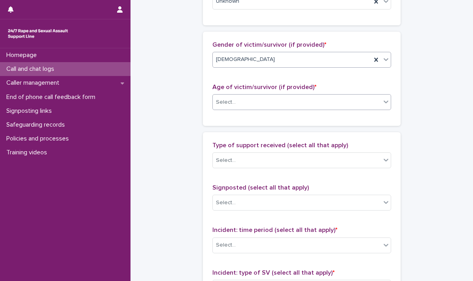
click at [382, 103] on icon at bounding box center [386, 102] width 8 height 8
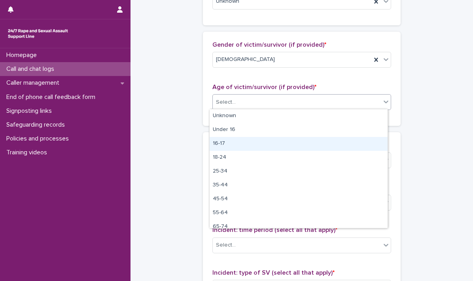
click at [227, 143] on div "16-17" at bounding box center [299, 144] width 178 height 14
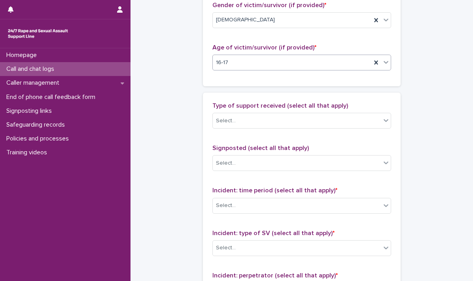
scroll to position [435, 0]
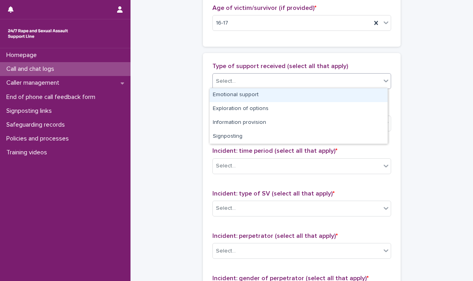
click at [384, 80] on icon at bounding box center [386, 81] width 5 height 3
click at [307, 94] on div "Emotional support" at bounding box center [299, 95] width 178 height 14
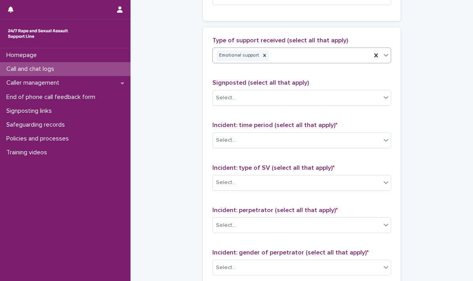
scroll to position [475, 0]
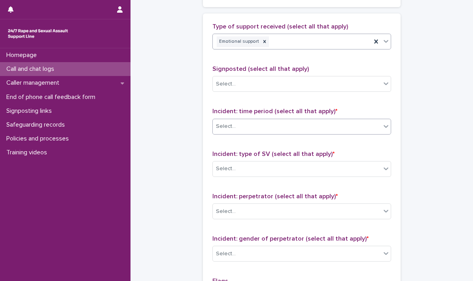
click at [385, 129] on div at bounding box center [385, 126] width 9 height 14
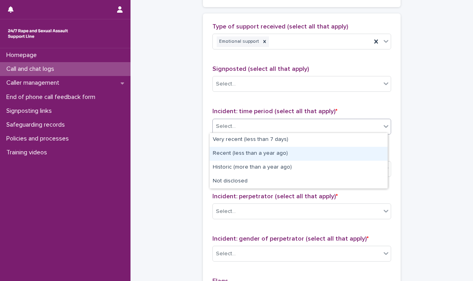
click at [257, 154] on div "Recent (less than a year ago)" at bounding box center [299, 154] width 178 height 14
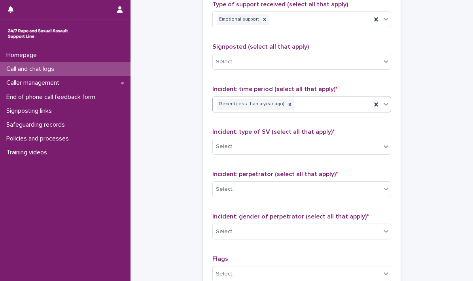
scroll to position [514, 0]
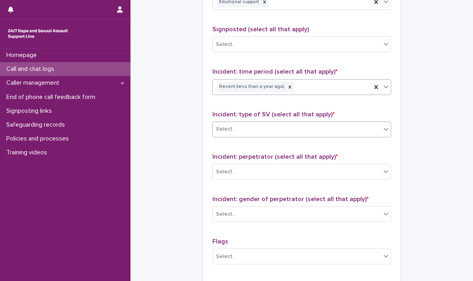
click at [382, 131] on icon at bounding box center [386, 129] width 8 height 8
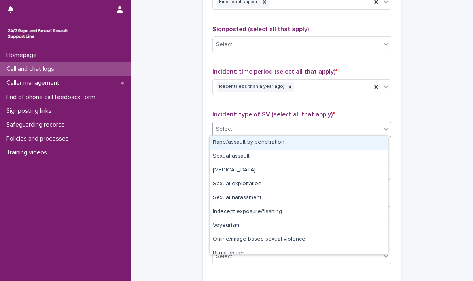
click at [299, 141] on div "Rape/assault by penetration" at bounding box center [299, 143] width 178 height 14
click at [299, 141] on div "Incident: type of SV (select all that apply) * option Rape/assault by penetrati…" at bounding box center [301, 127] width 179 height 33
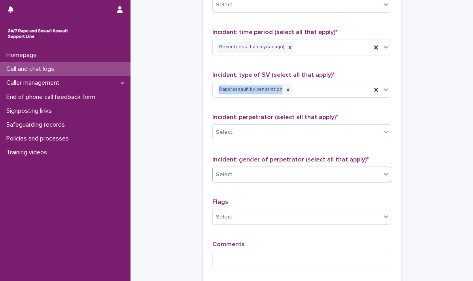
scroll to position [593, 0]
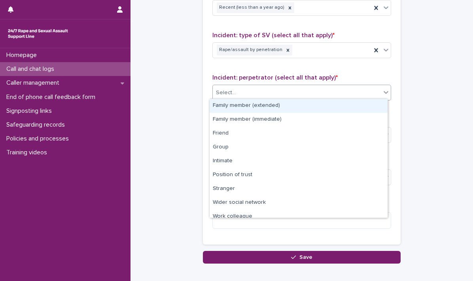
click at [384, 93] on icon at bounding box center [386, 92] width 8 height 8
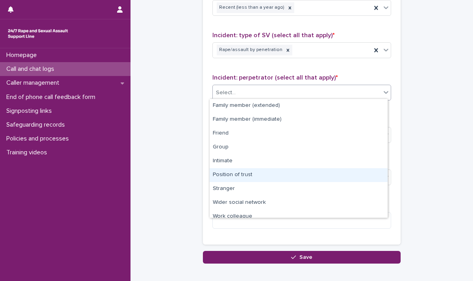
scroll to position [33, 0]
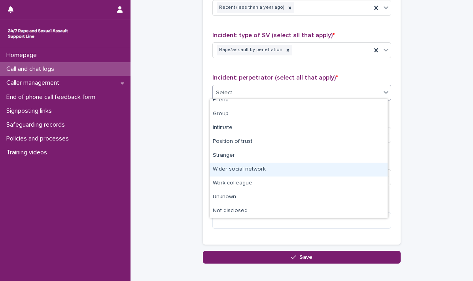
click at [253, 167] on div "Wider social network" at bounding box center [299, 170] width 178 height 14
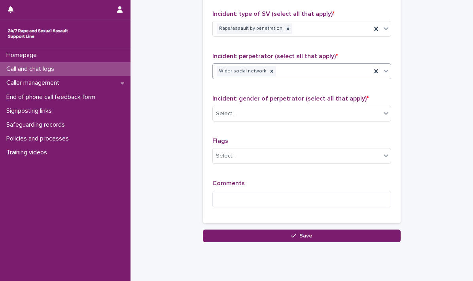
scroll to position [633, 0]
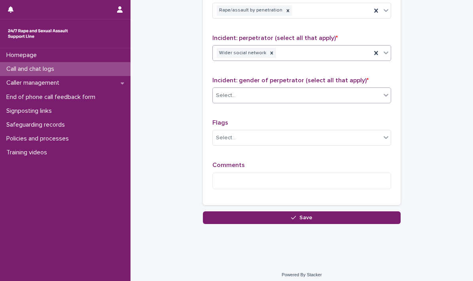
click at [384, 94] on icon at bounding box center [386, 95] width 5 height 3
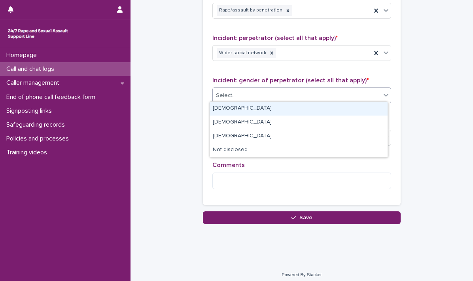
click at [253, 108] on div "[DEMOGRAPHIC_DATA]" at bounding box center [299, 109] width 178 height 14
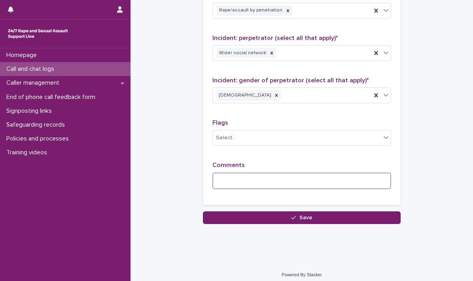
click at [244, 182] on textarea at bounding box center [301, 180] width 179 height 17
type textarea "*"
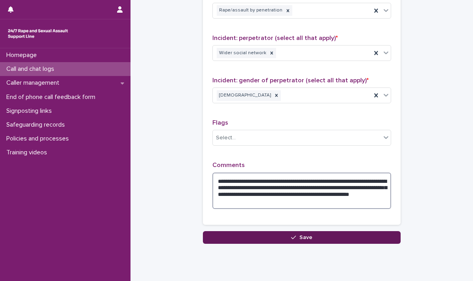
type textarea "**********"
click at [284, 233] on button "Save" at bounding box center [302, 237] width 198 height 13
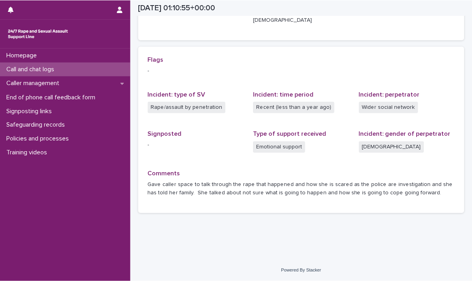
scroll to position [155, 0]
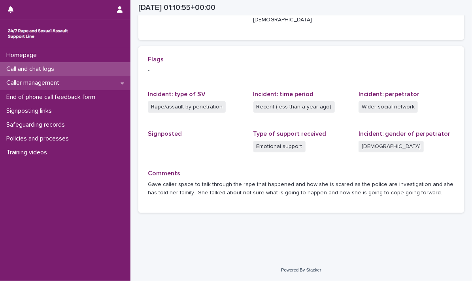
click at [38, 80] on p "Caller management" at bounding box center [34, 83] width 63 height 8
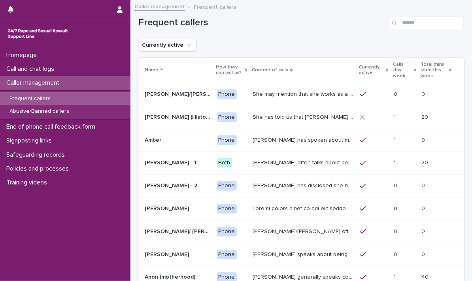
click at [35, 95] on p "Frequent callers" at bounding box center [30, 98] width 54 height 7
click at [413, 24] on input "Search" at bounding box center [426, 23] width 75 height 13
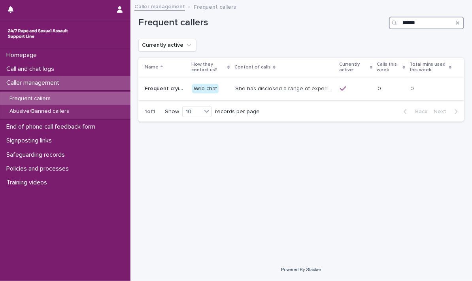
type input "******"
click at [253, 86] on p "She has disclosed a range of experiences of ongoing and past sexual violence, i…" at bounding box center [286, 88] width 100 height 8
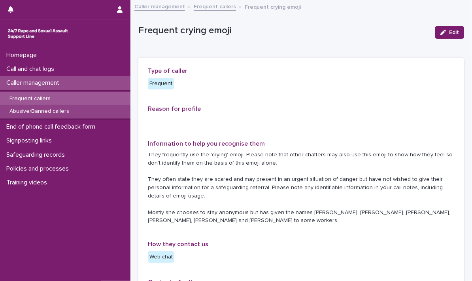
click at [32, 111] on p "Abusive/Banned callers" at bounding box center [39, 111] width 72 height 7
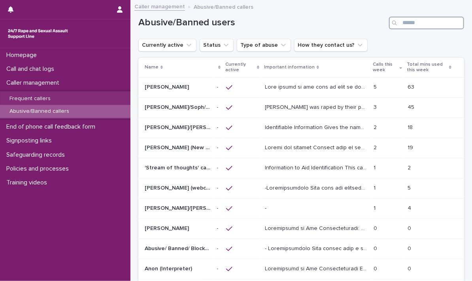
click at [401, 22] on input "Search" at bounding box center [426, 23] width 75 height 13
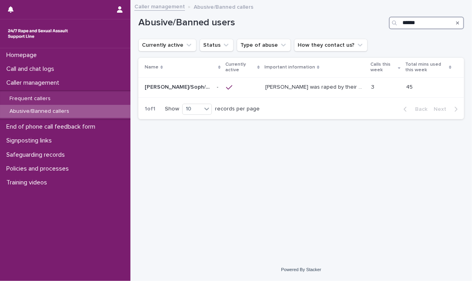
type input "******"
click at [458, 23] on icon "Search" at bounding box center [458, 22] width 3 height 3
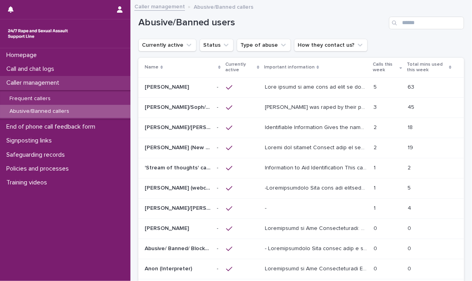
click at [29, 82] on p "Caller management" at bounding box center [34, 83] width 63 height 8
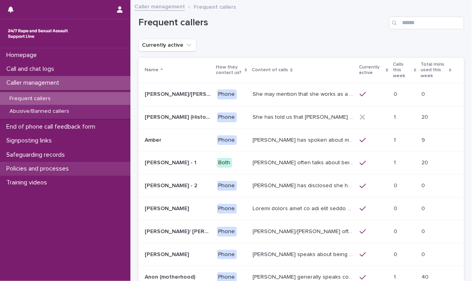
click at [31, 167] on p "Policies and processes" at bounding box center [39, 169] width 72 height 8
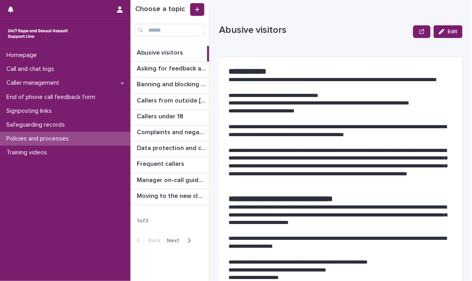
click at [172, 237] on button "Next" at bounding box center [181, 240] width 34 height 7
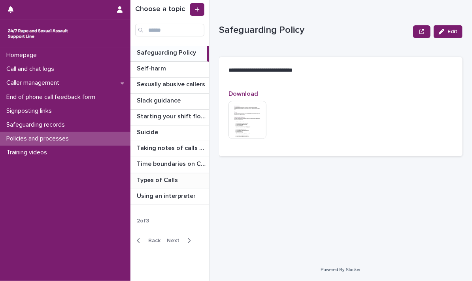
click at [166, 176] on p "Types of Calls" at bounding box center [158, 179] width 43 height 9
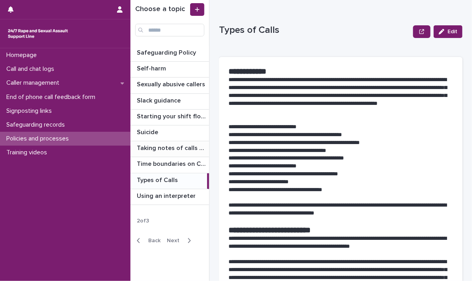
click at [160, 146] on p "Taking notes of calls and chats" at bounding box center [172, 147] width 71 height 9
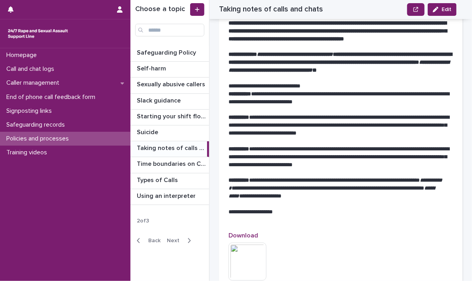
scroll to position [870, 0]
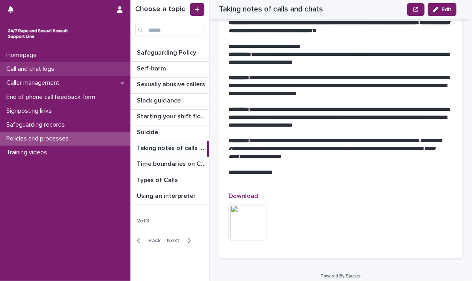
click at [28, 66] on p "Call and chat logs" at bounding box center [31, 69] width 57 height 8
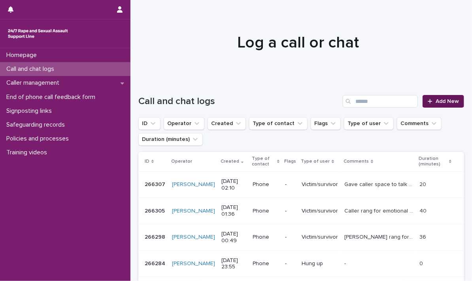
click at [446, 99] on span "Add New" at bounding box center [447, 102] width 23 height 6
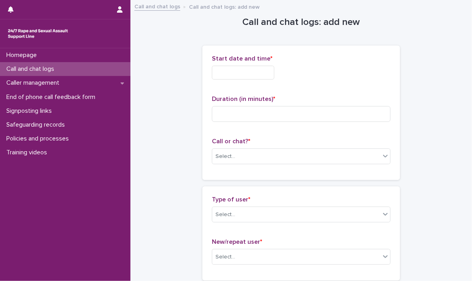
click at [224, 67] on input "text" at bounding box center [243, 73] width 63 height 14
click at [223, 67] on input "text" at bounding box center [243, 73] width 63 height 14
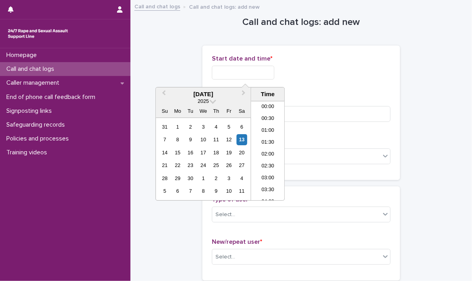
scroll to position [16, 0]
click at [265, 135] on li "02:00" at bounding box center [268, 139] width 34 height 12
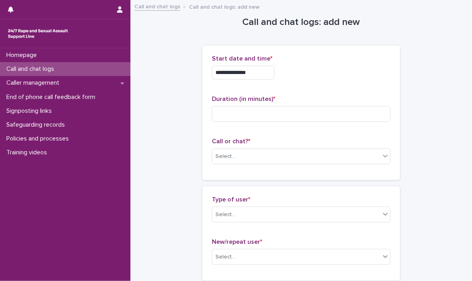
click at [274, 72] on input "**********" at bounding box center [243, 73] width 63 height 14
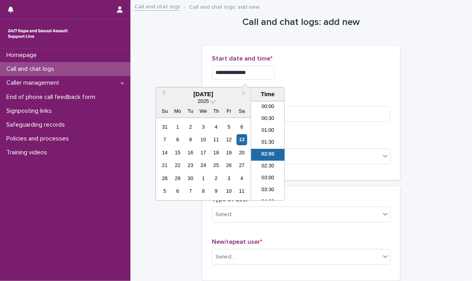
scroll to position [4, 0]
type input "**********"
click at [305, 84] on div "**********" at bounding box center [301, 70] width 179 height 31
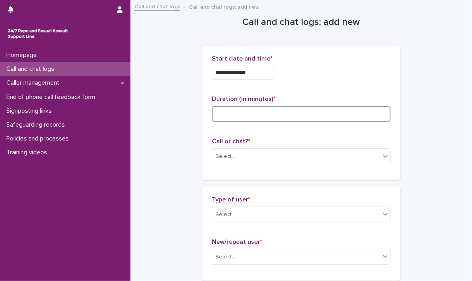
click at [222, 118] on input at bounding box center [301, 114] width 179 height 16
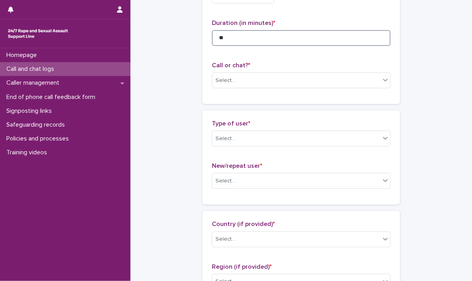
scroll to position [79, 0]
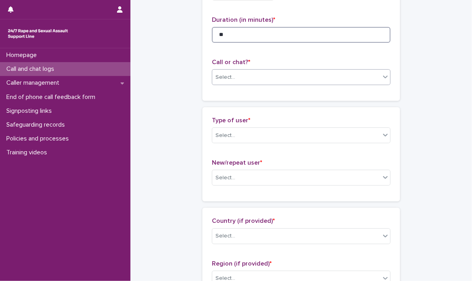
type input "**"
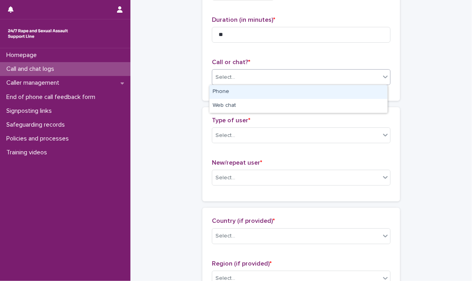
click at [386, 76] on icon at bounding box center [386, 77] width 8 height 8
click at [250, 94] on div "Phone" at bounding box center [299, 92] width 178 height 14
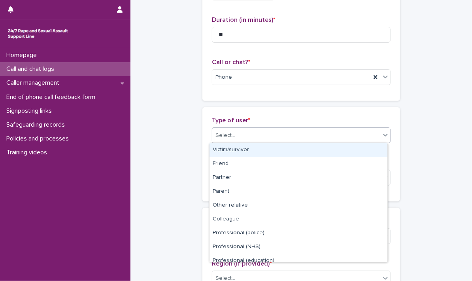
click at [382, 135] on icon at bounding box center [386, 135] width 8 height 8
click at [256, 152] on div "Victim/survivor" at bounding box center [299, 150] width 178 height 14
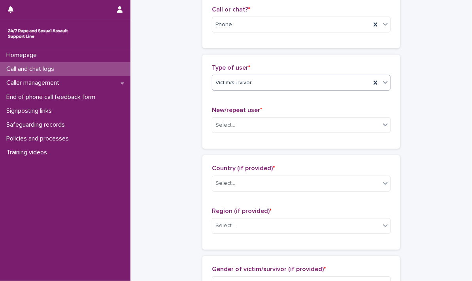
scroll to position [158, 0]
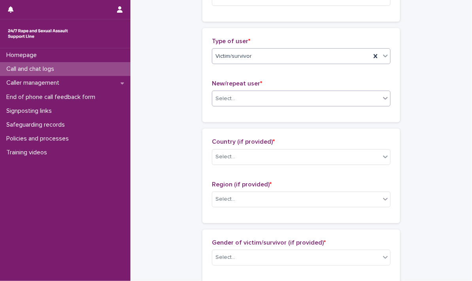
click at [384, 96] on icon at bounding box center [386, 98] width 8 height 8
click at [383, 102] on div at bounding box center [385, 98] width 9 height 14
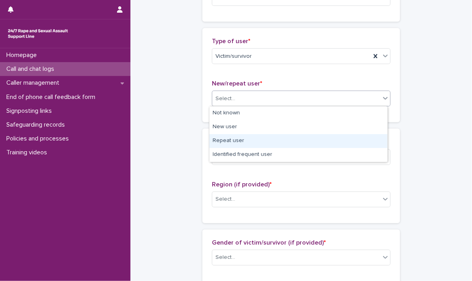
click at [232, 142] on div "Repeat user" at bounding box center [299, 141] width 178 height 14
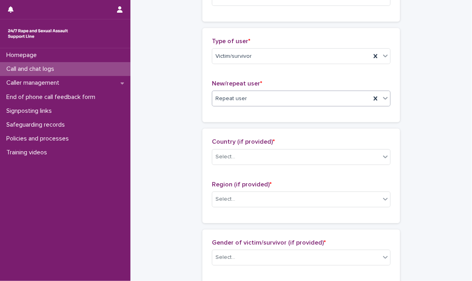
scroll to position [198, 0]
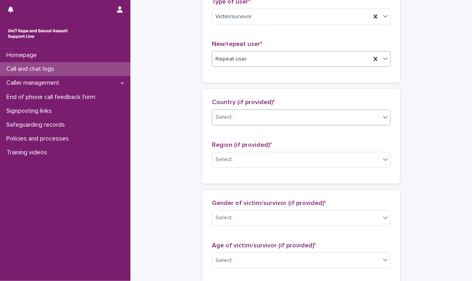
click at [382, 118] on icon at bounding box center [386, 117] width 8 height 8
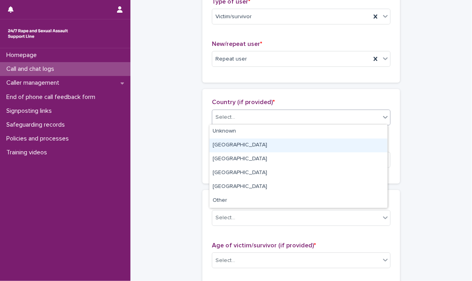
click at [233, 148] on div "[GEOGRAPHIC_DATA]" at bounding box center [299, 145] width 178 height 14
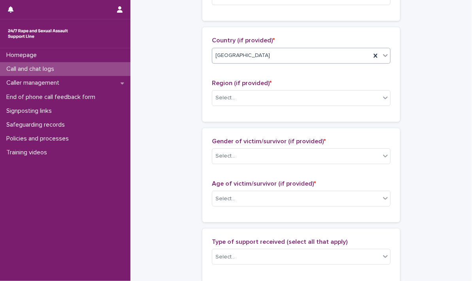
scroll to position [277, 0]
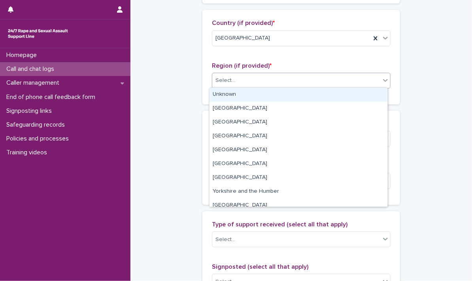
click at [385, 81] on icon at bounding box center [386, 80] width 8 height 8
click at [284, 96] on div "Unknown" at bounding box center [299, 95] width 178 height 14
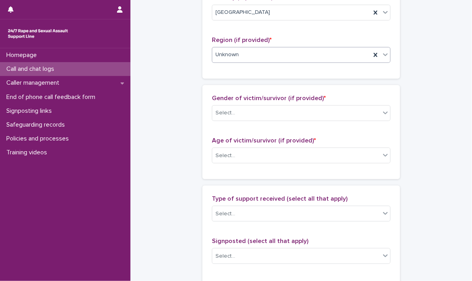
scroll to position [317, 0]
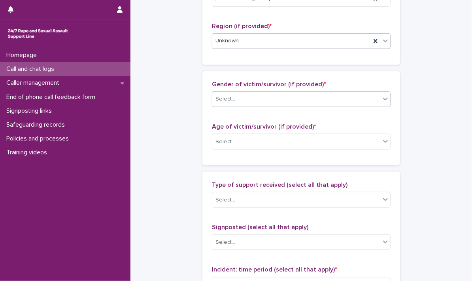
click at [382, 100] on icon at bounding box center [386, 99] width 8 height 8
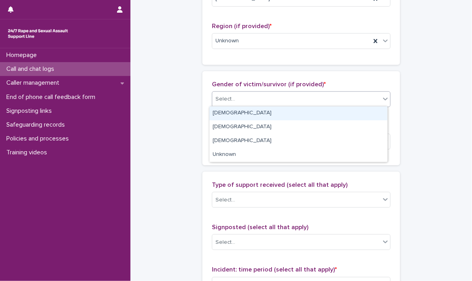
click at [265, 114] on div "[DEMOGRAPHIC_DATA]" at bounding box center [299, 113] width 178 height 14
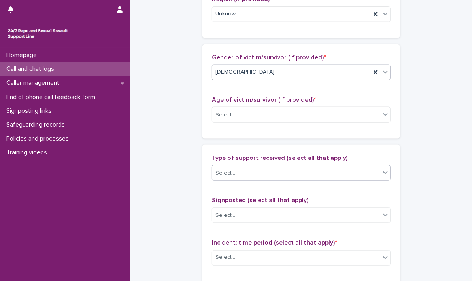
scroll to position [396, 0]
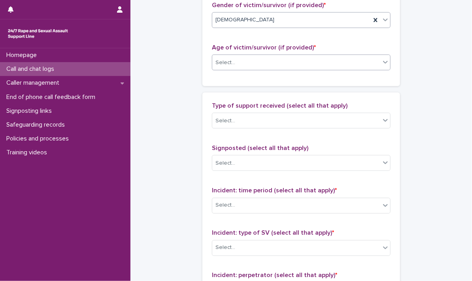
click at [385, 63] on icon at bounding box center [386, 62] width 8 height 8
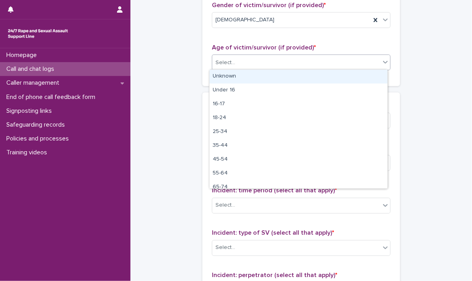
click at [221, 76] on div "Unknown" at bounding box center [299, 77] width 178 height 14
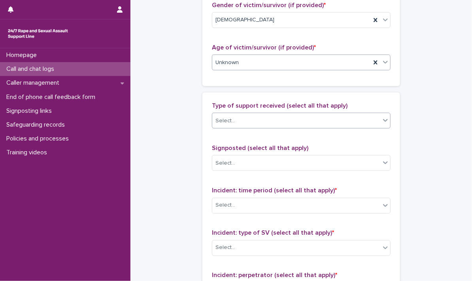
click at [383, 120] on icon at bounding box center [386, 120] width 8 height 8
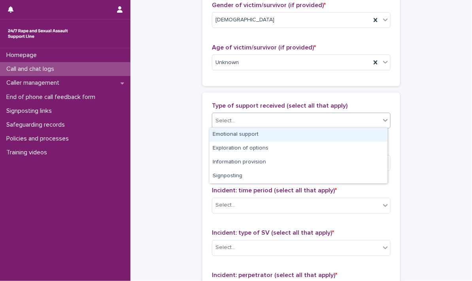
click at [284, 136] on div "Emotional support" at bounding box center [299, 135] width 178 height 14
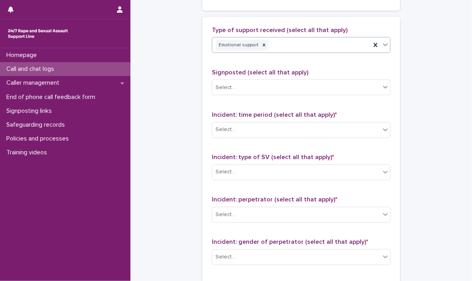
scroll to position [475, 0]
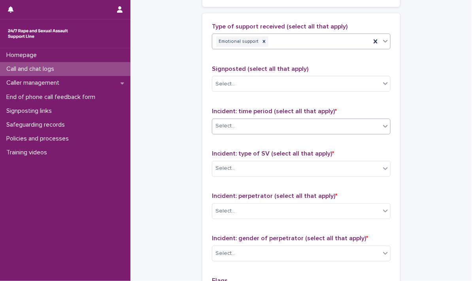
click at [384, 126] on icon at bounding box center [386, 126] width 8 height 8
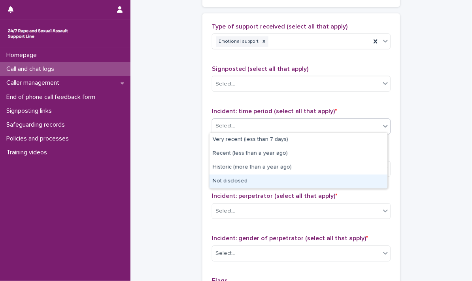
click at [235, 184] on div "Not disclosed" at bounding box center [299, 181] width 178 height 14
click at [235, 184] on div "Type of support received (select all that apply) Emotional support Signposted (…" at bounding box center [301, 188] width 179 height 331
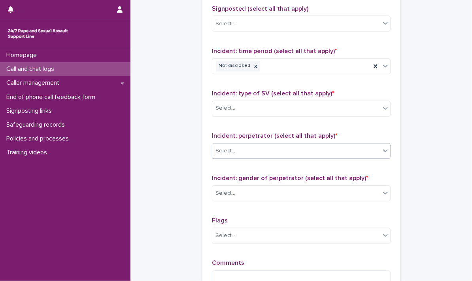
scroll to position [554, 0]
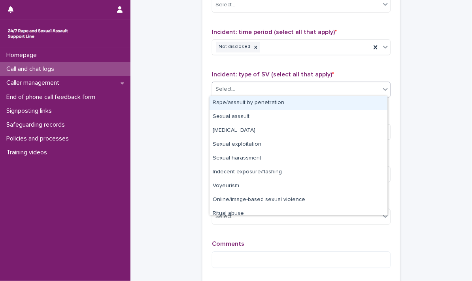
click at [385, 91] on icon at bounding box center [386, 89] width 8 height 8
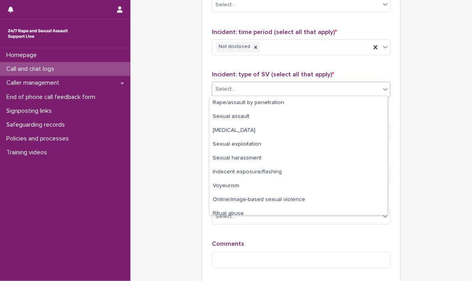
scroll to position [20, 0]
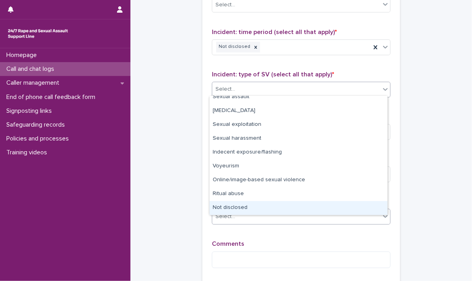
click at [250, 209] on div "Not disclosed" at bounding box center [299, 208] width 178 height 14
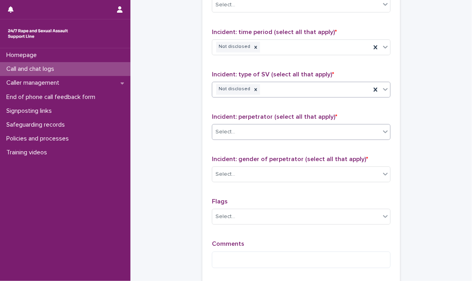
click at [384, 134] on div at bounding box center [385, 132] width 9 height 14
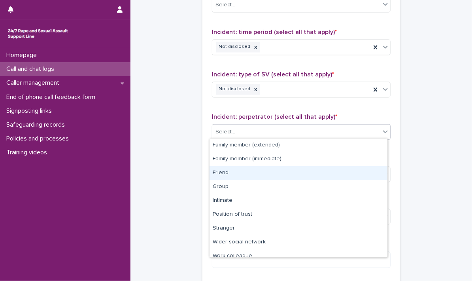
scroll to position [33, 0]
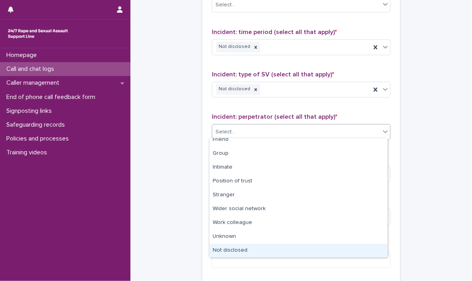
click at [250, 250] on div "Not disclosed" at bounding box center [299, 251] width 178 height 14
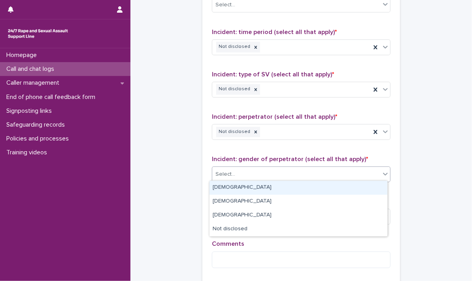
click at [383, 172] on icon at bounding box center [386, 174] width 8 height 8
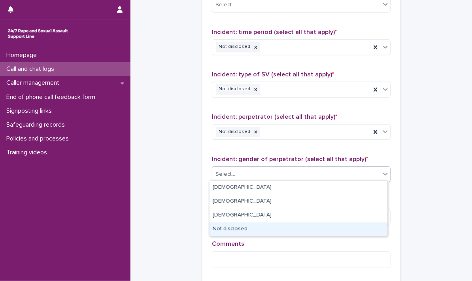
click at [238, 225] on div "Not disclosed" at bounding box center [299, 229] width 178 height 14
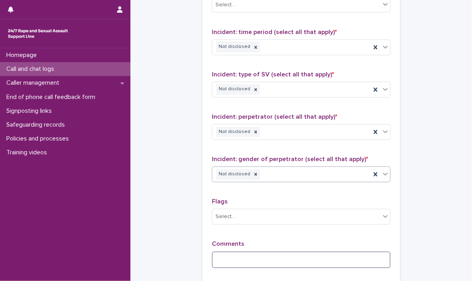
click at [229, 262] on textarea at bounding box center [301, 260] width 179 height 17
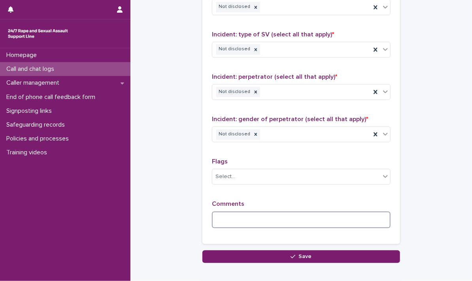
scroll to position [595, 0]
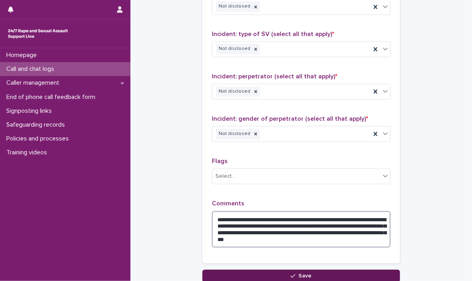
type textarea "**********"
click at [305, 275] on span "Save" at bounding box center [305, 276] width 13 height 6
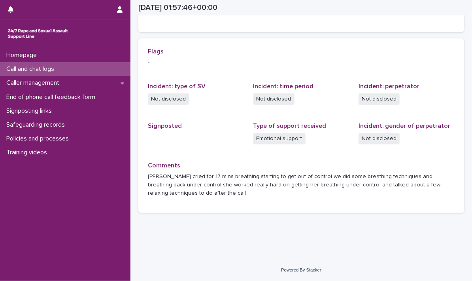
scroll to position [44, 0]
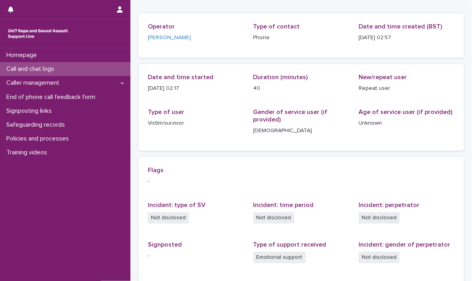
click at [29, 65] on p "Call and chat logs" at bounding box center [31, 69] width 57 height 8
